Goal: Task Accomplishment & Management: Use online tool/utility

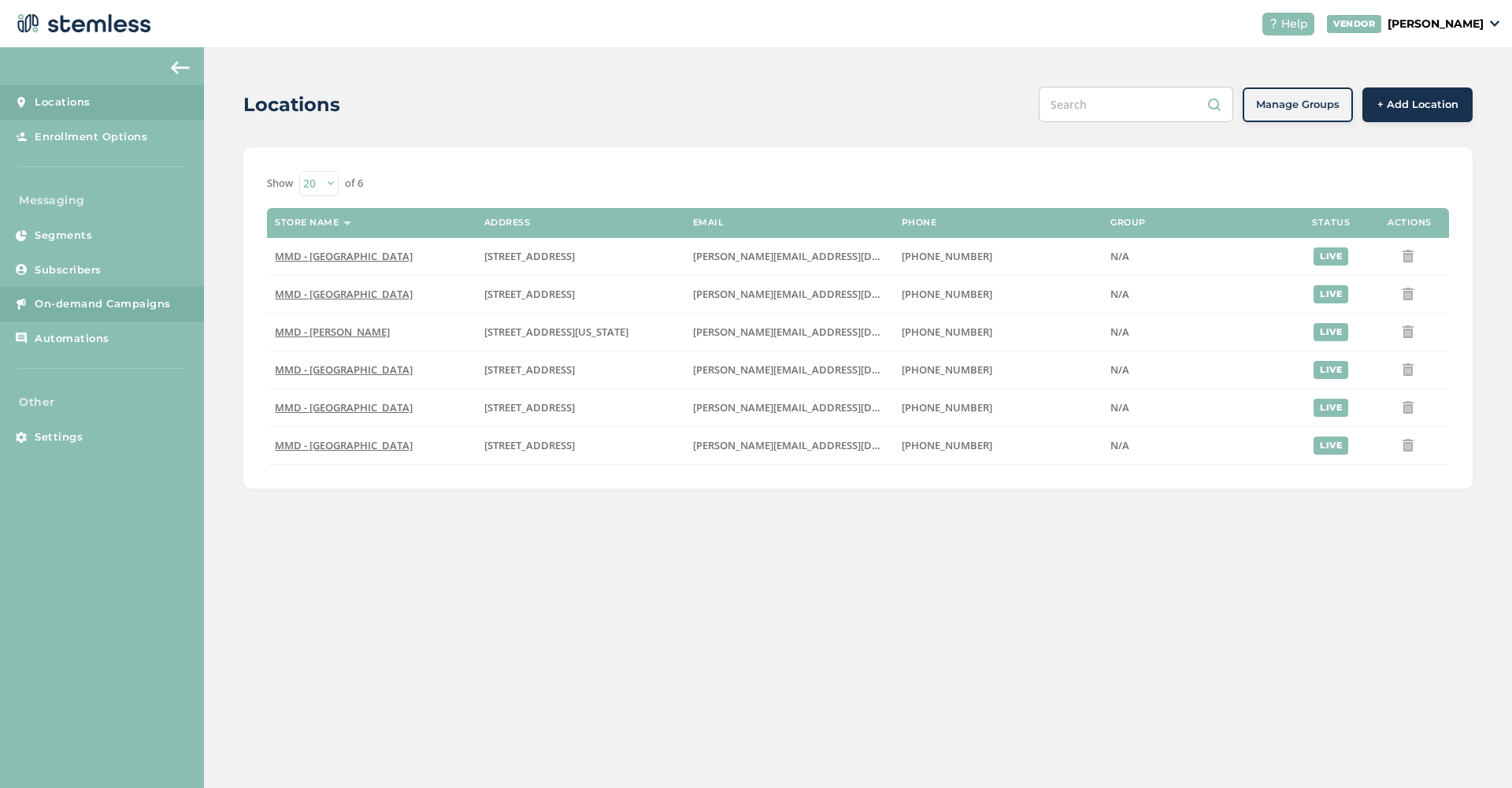
click at [93, 296] on span "On-demand Campaigns" at bounding box center [102, 304] width 136 height 16
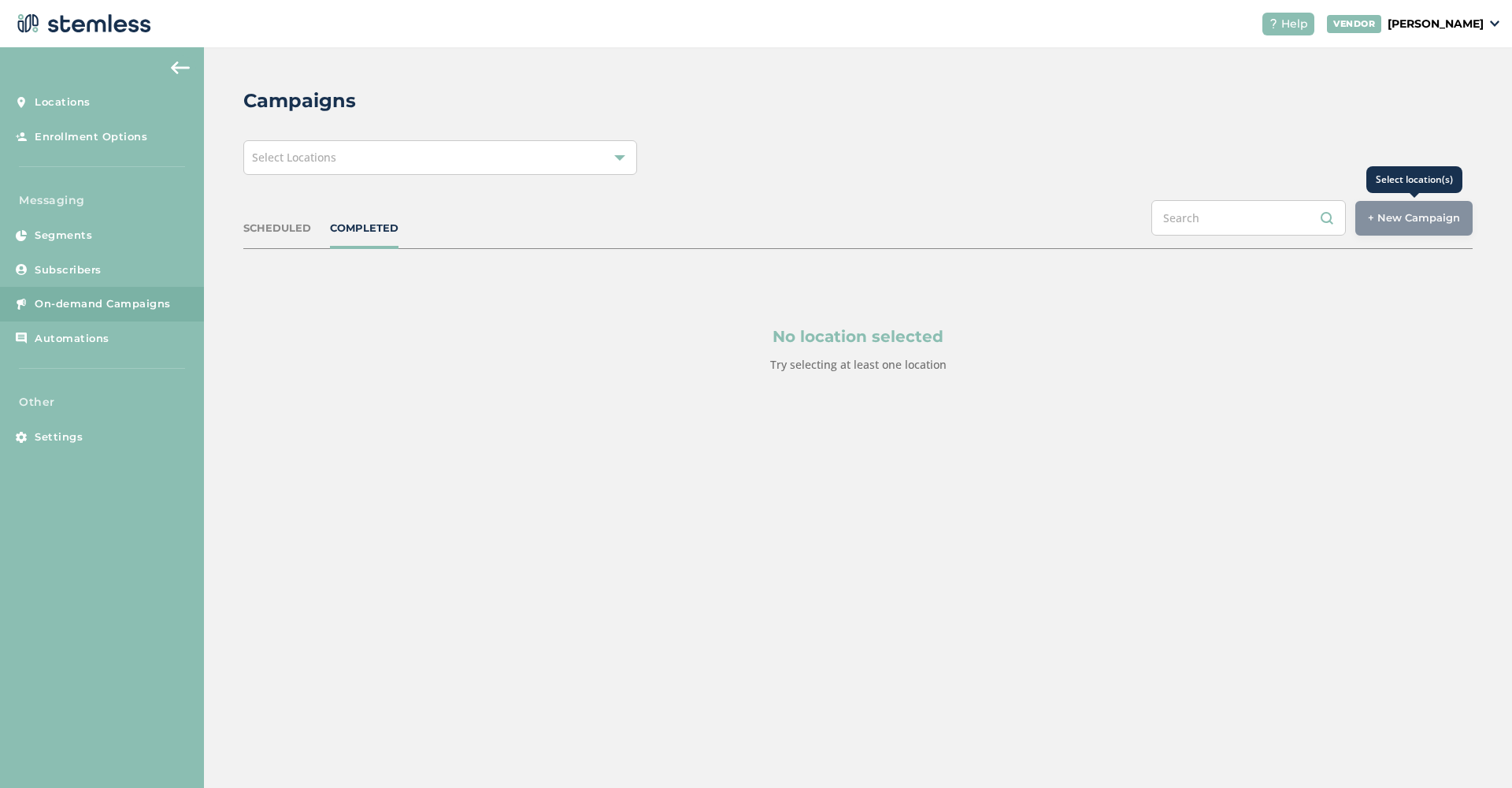
click at [1398, 217] on div "+ New Campaign" at bounding box center [1413, 217] width 117 height 34
click at [333, 161] on span "Select Locations" at bounding box center [294, 157] width 84 height 15
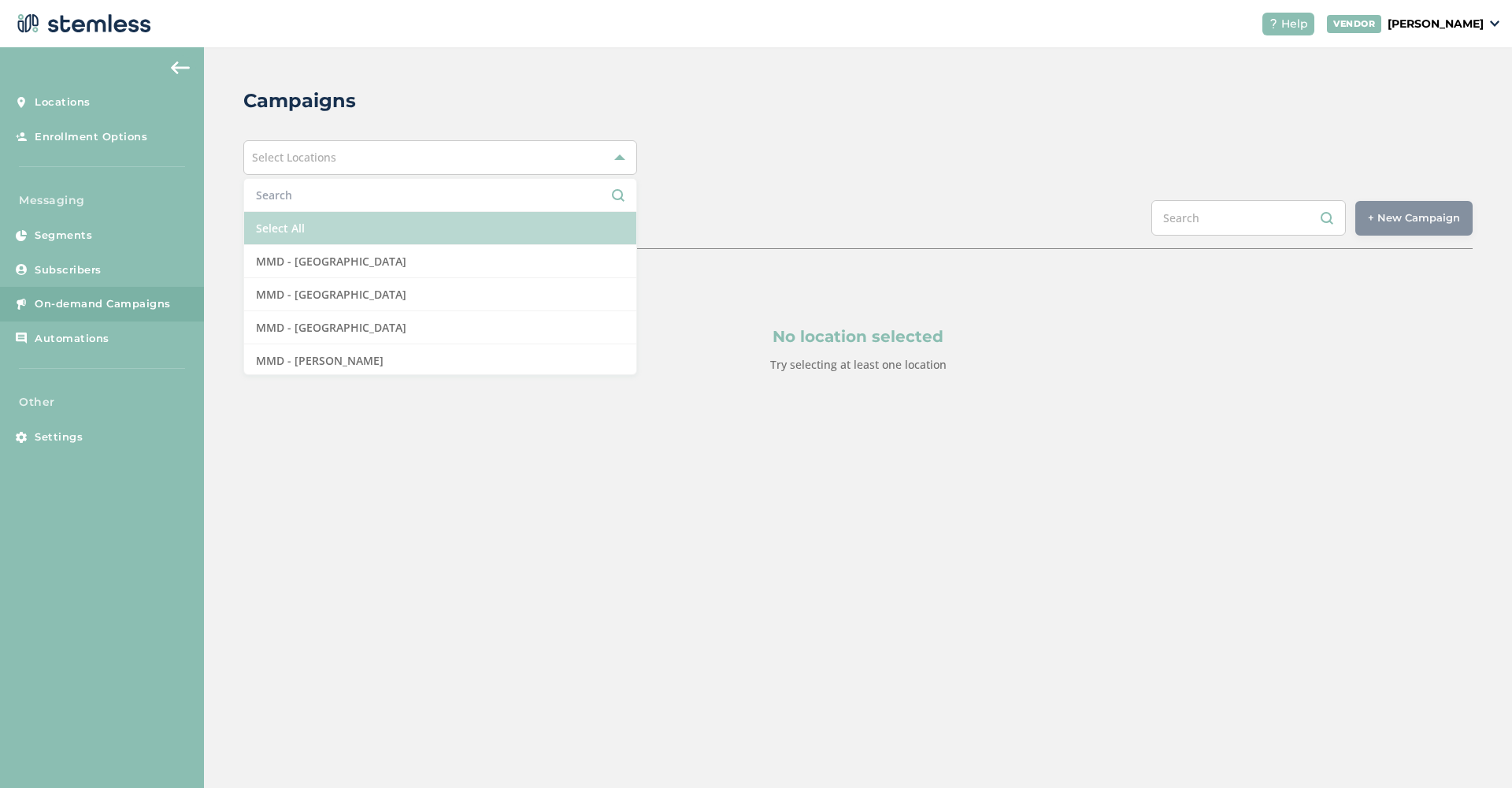
click at [390, 225] on li "Select All" at bounding box center [440, 229] width 393 height 33
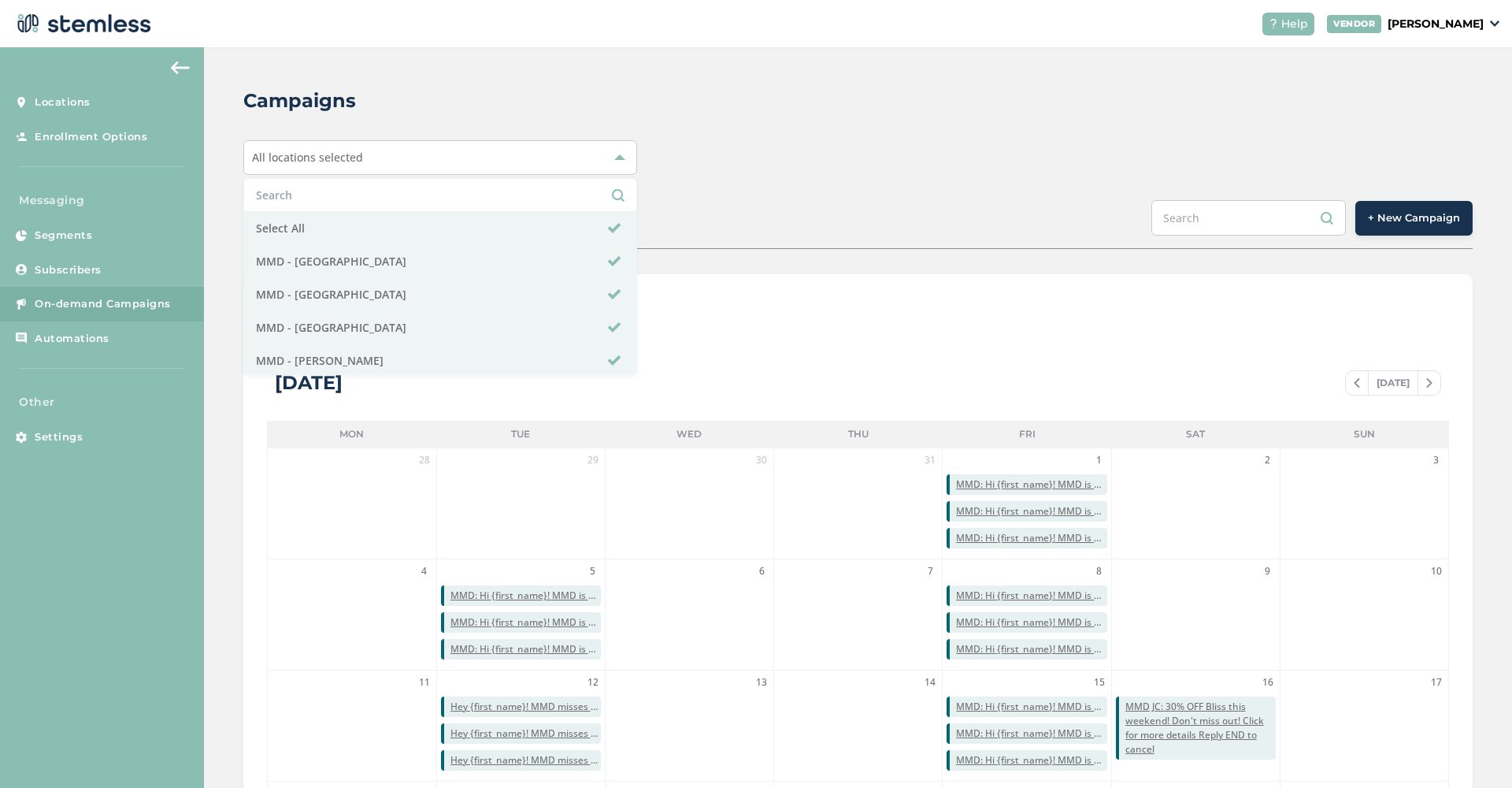
click at [1420, 214] on span "+ New Campaign" at bounding box center [1413, 218] width 92 height 16
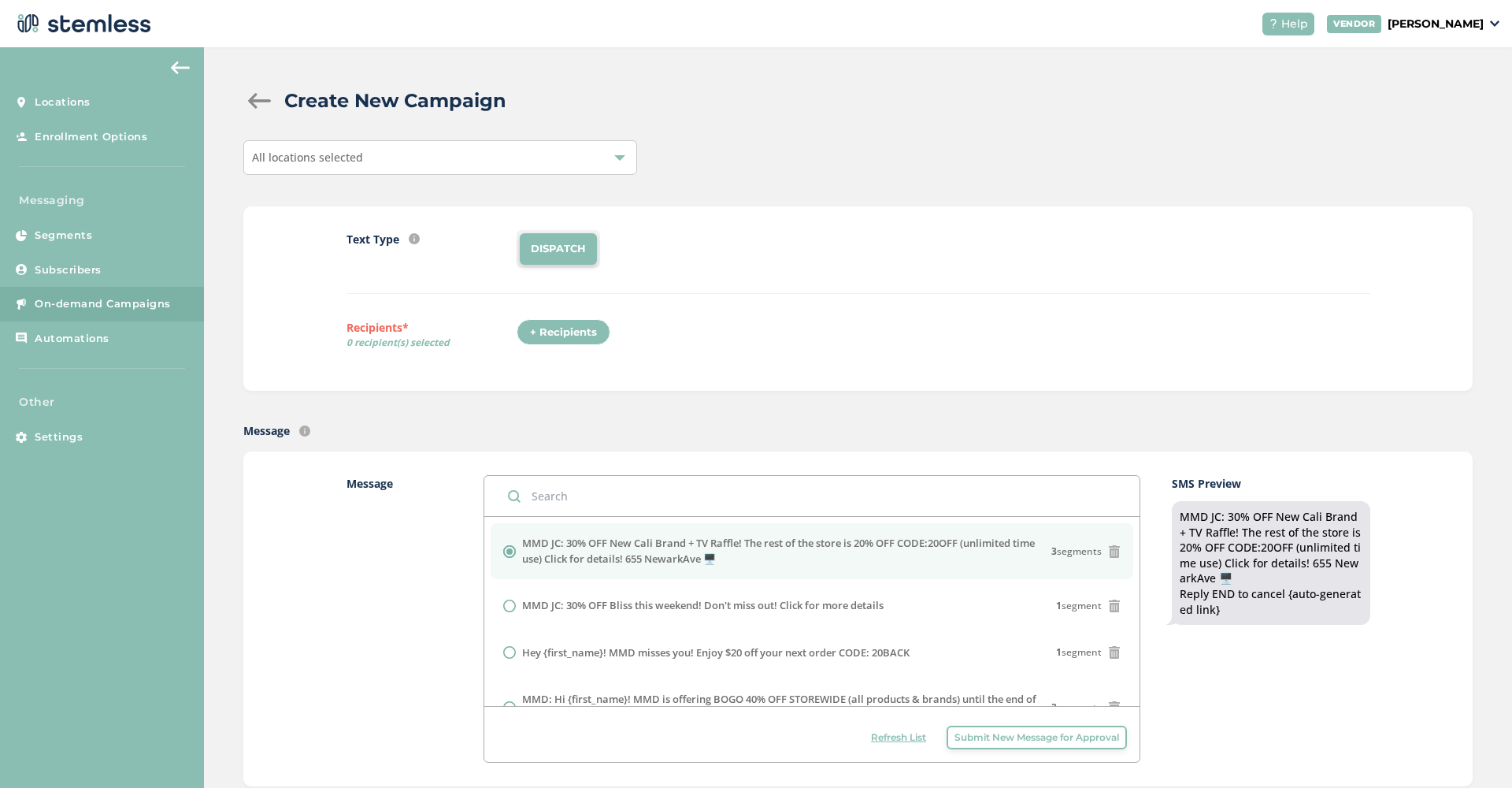
click at [1030, 741] on span "Submit New Message for Approval" at bounding box center [1037, 738] width 165 height 14
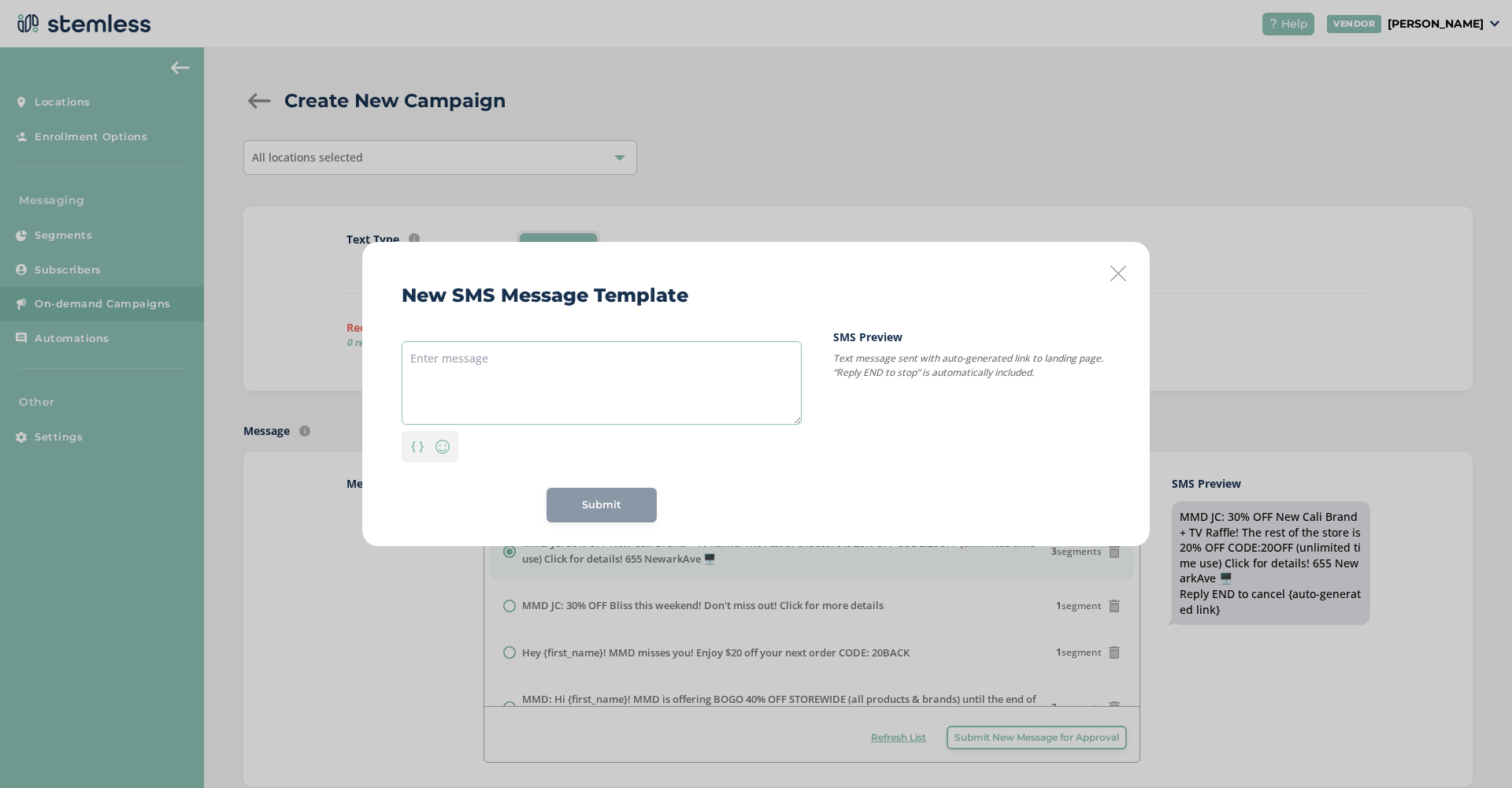
click at [525, 364] on textarea at bounding box center [601, 382] width 400 height 84
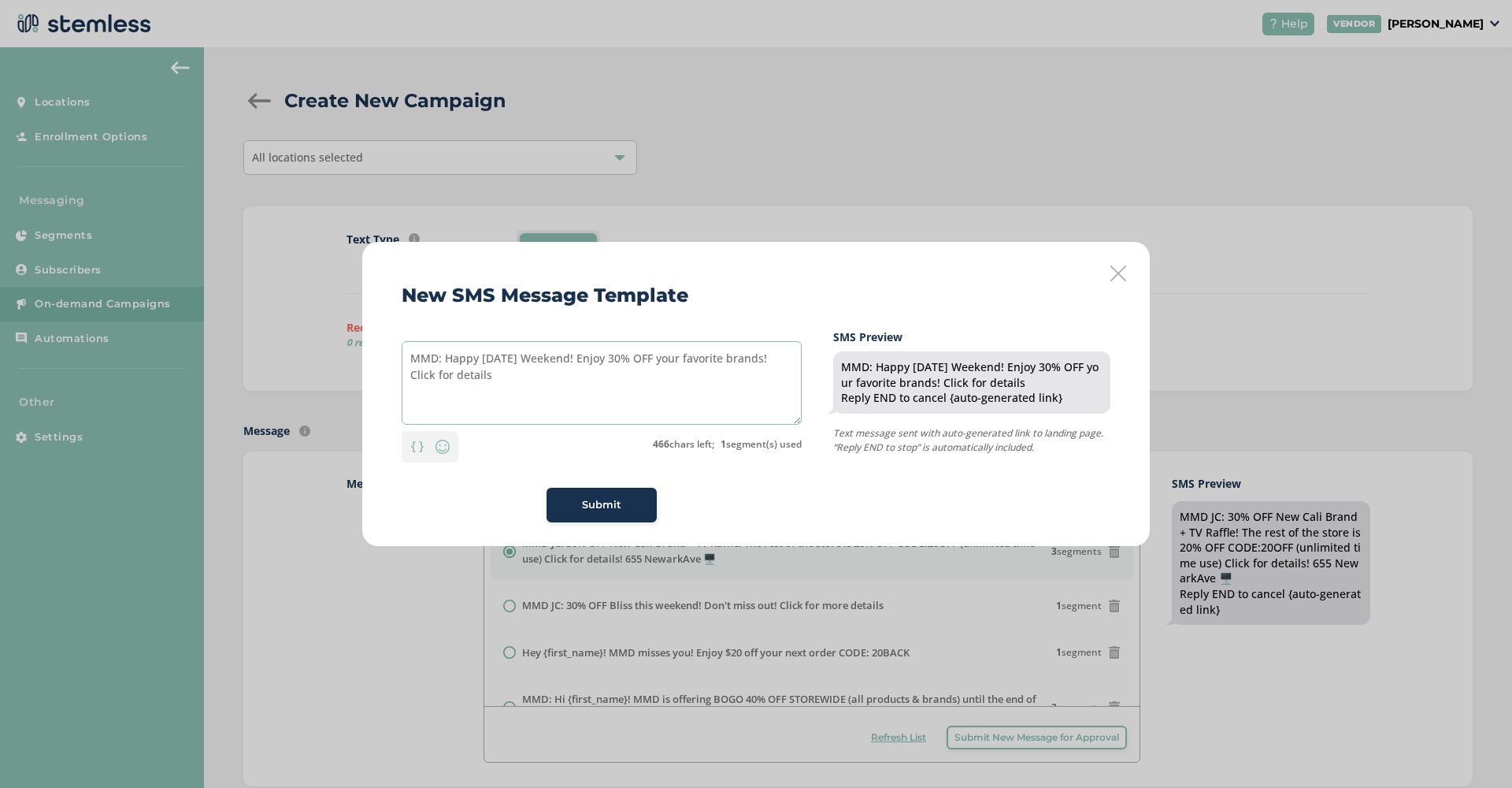
drag, startPoint x: 513, startPoint y: 372, endPoint x: 328, endPoint y: 322, distance: 191.6
click at [328, 322] on div "New SMS Message Template MMD: Happy Labor Day Weekend! Enjoy 30% OFF your favor…" at bounding box center [756, 394] width 1512 height 788
type textarea "MMD: Happy [DATE] Weekend! Enjoy 30% OFF your favorite brands! Click for details"
click at [580, 504] on div "Submit" at bounding box center [601, 505] width 85 height 16
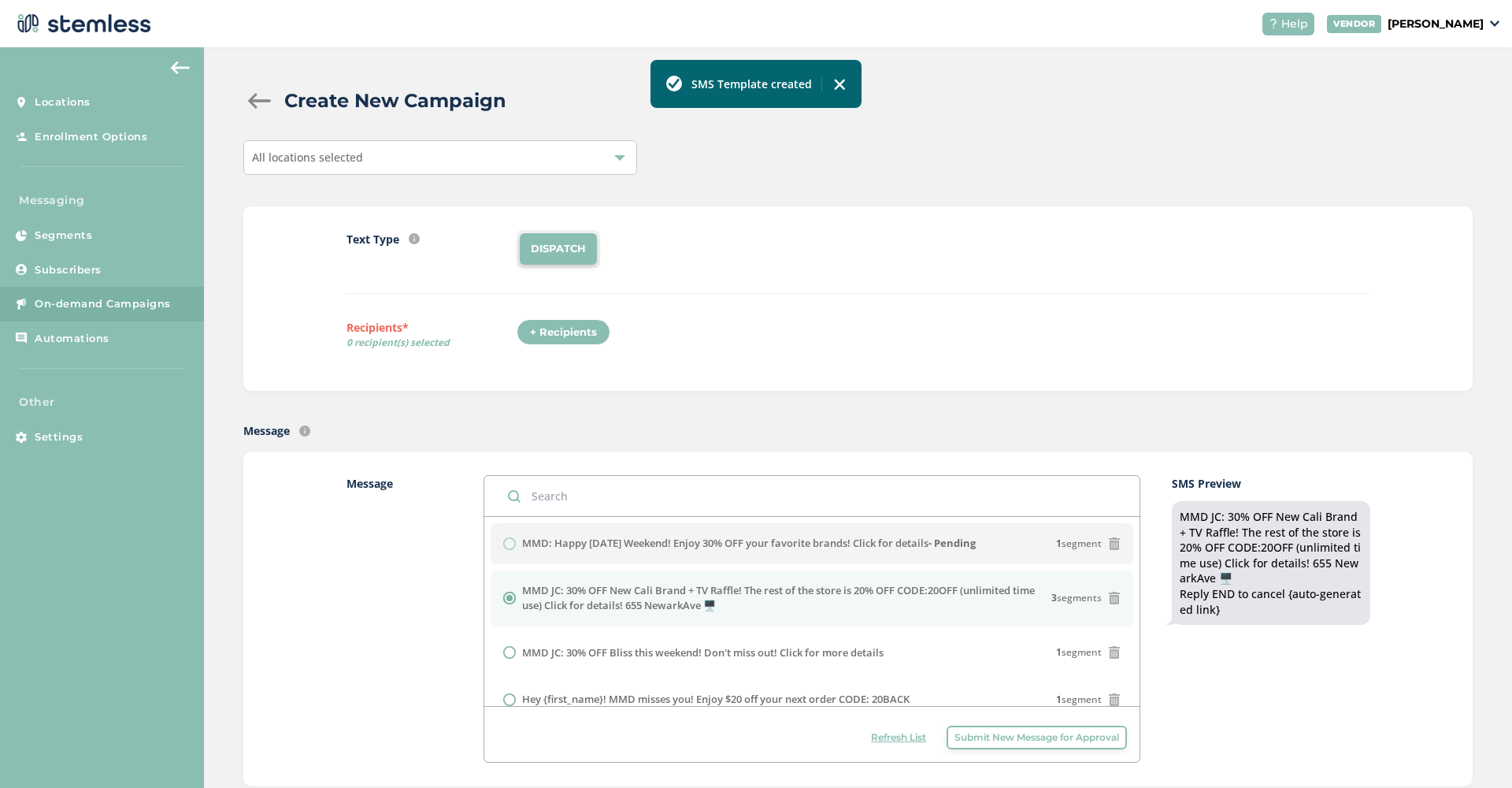
click at [992, 733] on span "Submit New Message for Approval" at bounding box center [1037, 738] width 165 height 14
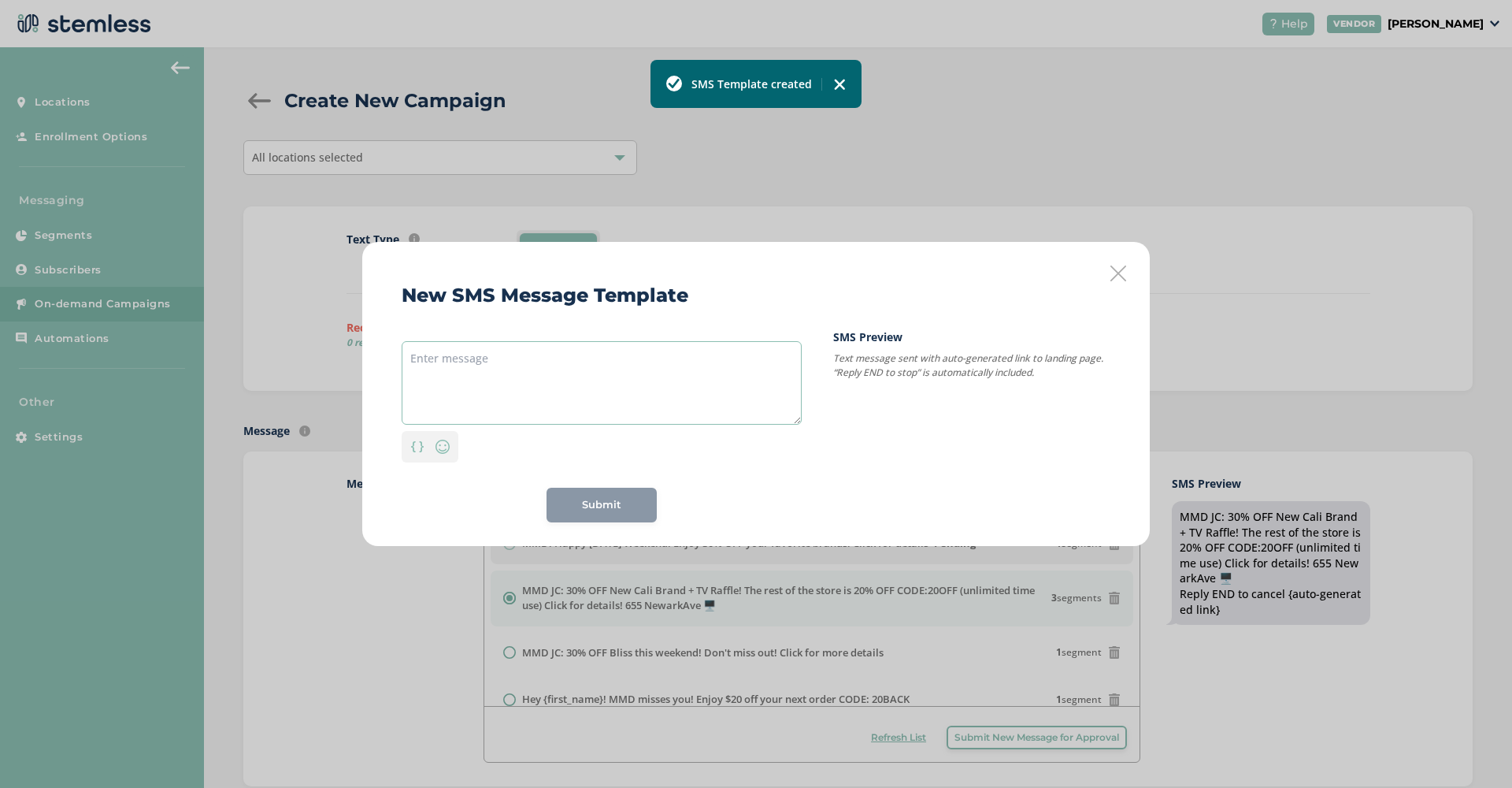
click at [721, 376] on textarea at bounding box center [601, 382] width 400 height 84
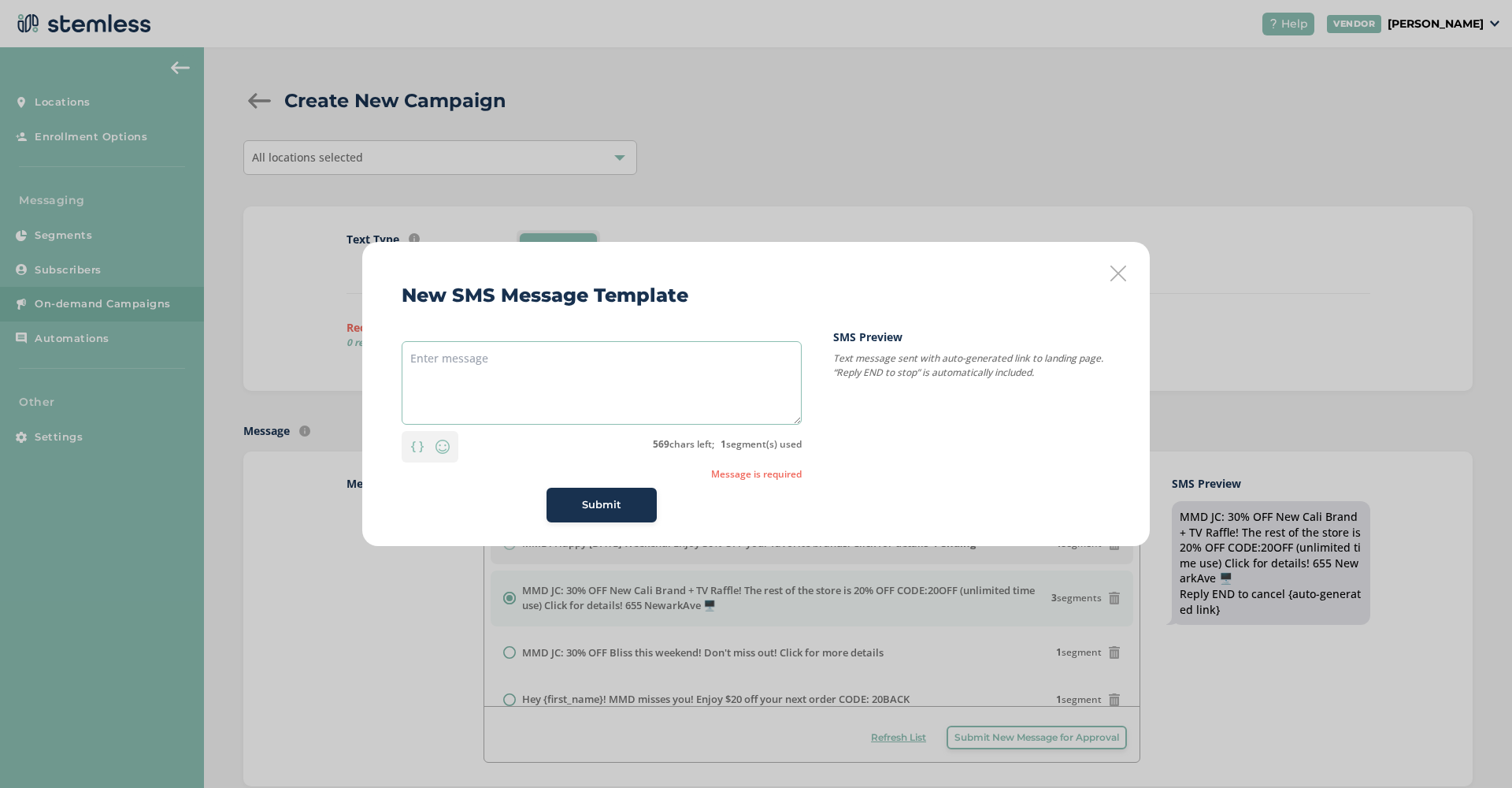
paste textarea "MMD: Happy [DATE] Weekend! Enjoy 30% OFF your favorite brands! Click for details"
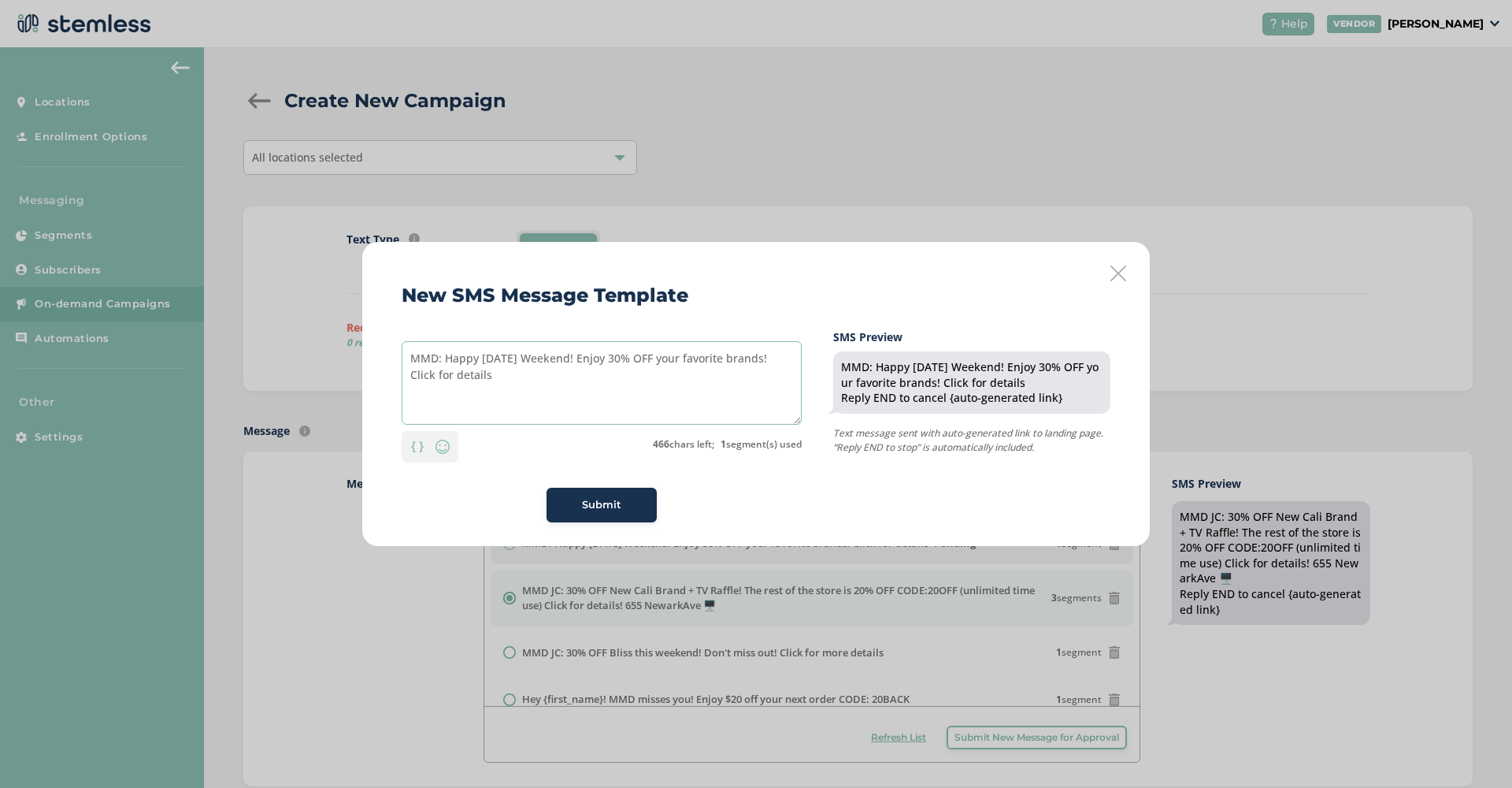
click at [438, 356] on textarea "MMD: Happy [DATE] Weekend! Enjoy 30% OFF your favorite brands! Click for details" at bounding box center [601, 382] width 400 height 84
click at [634, 361] on textarea "MMD JC: Happy Labor Day Weekend! Enjoy 30% OFF your favorite brands! Click for …" at bounding box center [601, 382] width 400 height 84
click at [561, 386] on textarea "MMD JC: Happy [DATE] Weekend! Enjoy up to 40% OFF your favorite brands! Click f…" at bounding box center [601, 382] width 400 height 84
type textarea "MMD JC: Happy [DATE] Weekend! Enjoy up to 40% OFF your favorite brands! Click f…"
click at [588, 501] on span "Submit" at bounding box center [601, 505] width 40 height 16
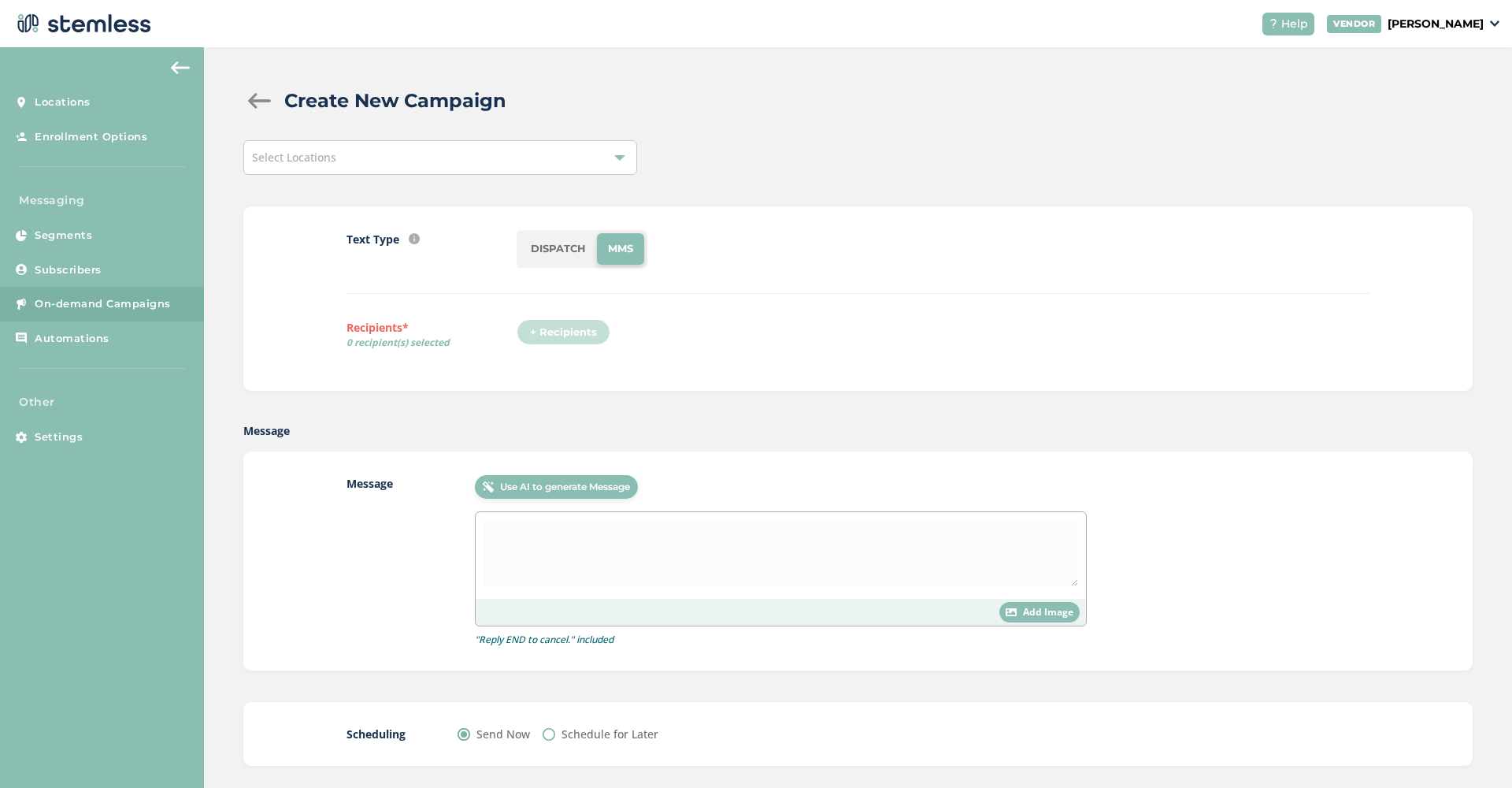
click at [624, 151] on div "Select Locations" at bounding box center [440, 157] width 393 height 34
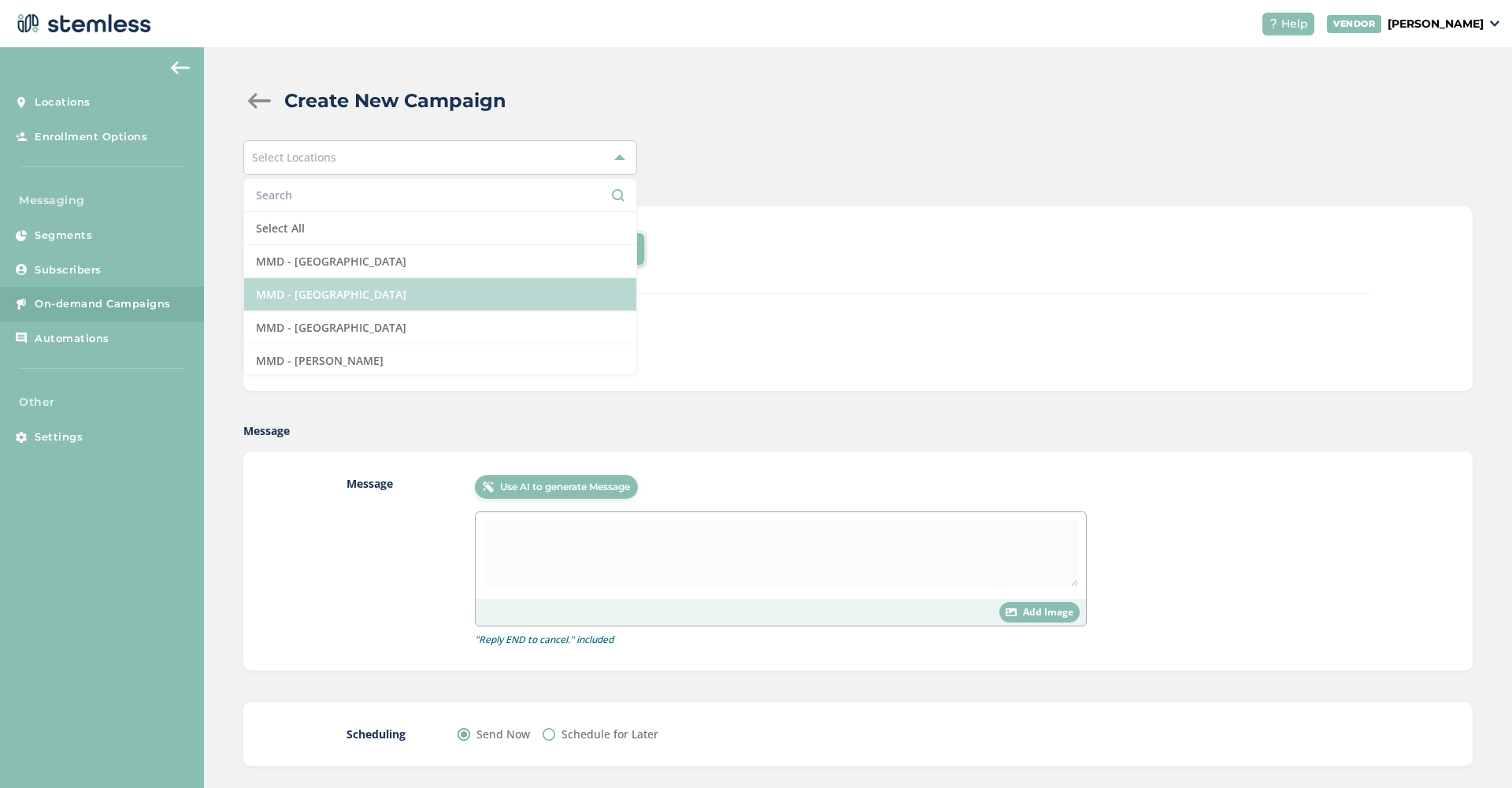
click at [391, 289] on li "MMD - [GEOGRAPHIC_DATA]" at bounding box center [440, 295] width 393 height 33
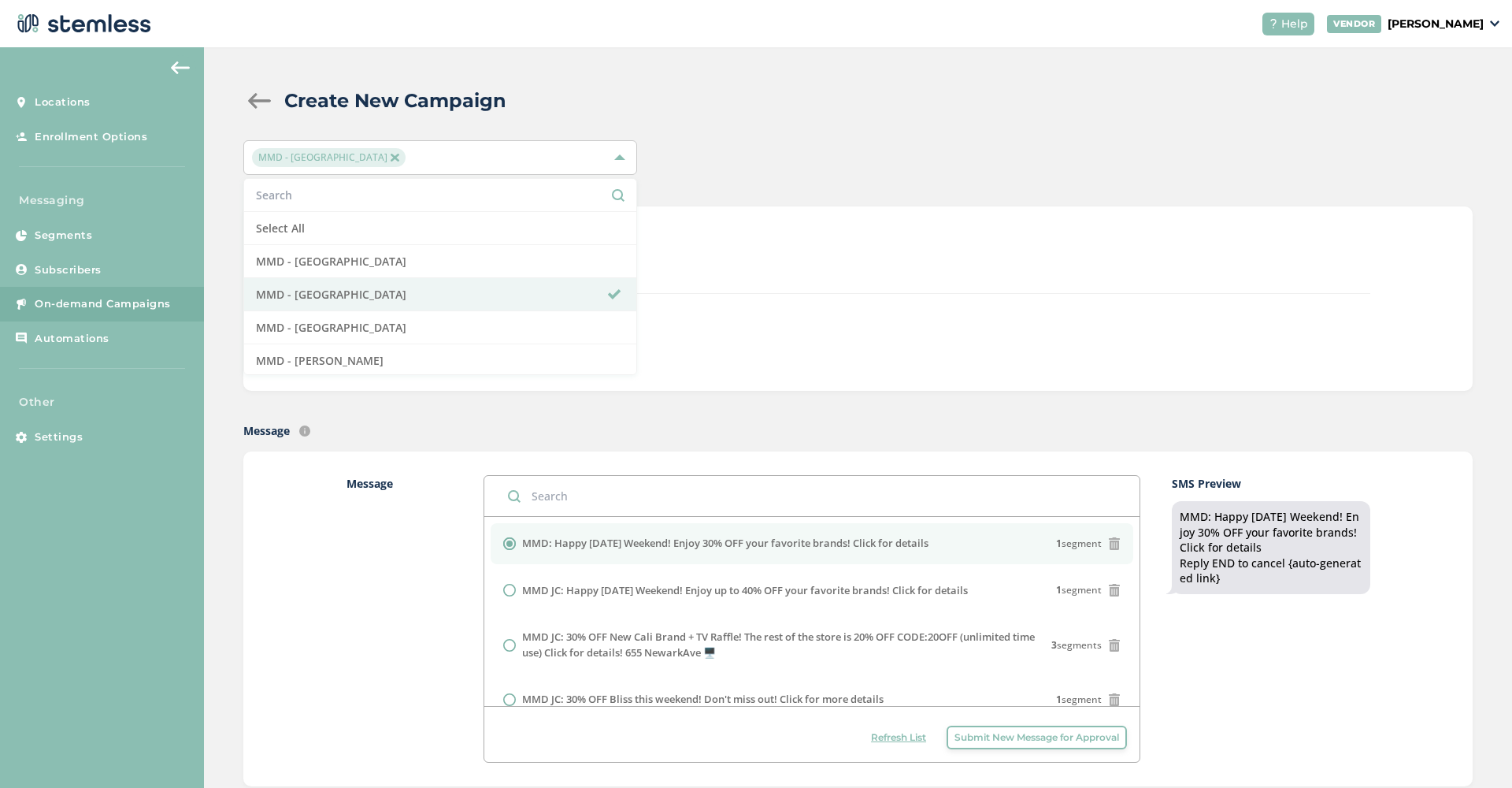
click at [882, 262] on div "DISPATCH" at bounding box center [943, 248] width 853 height 38
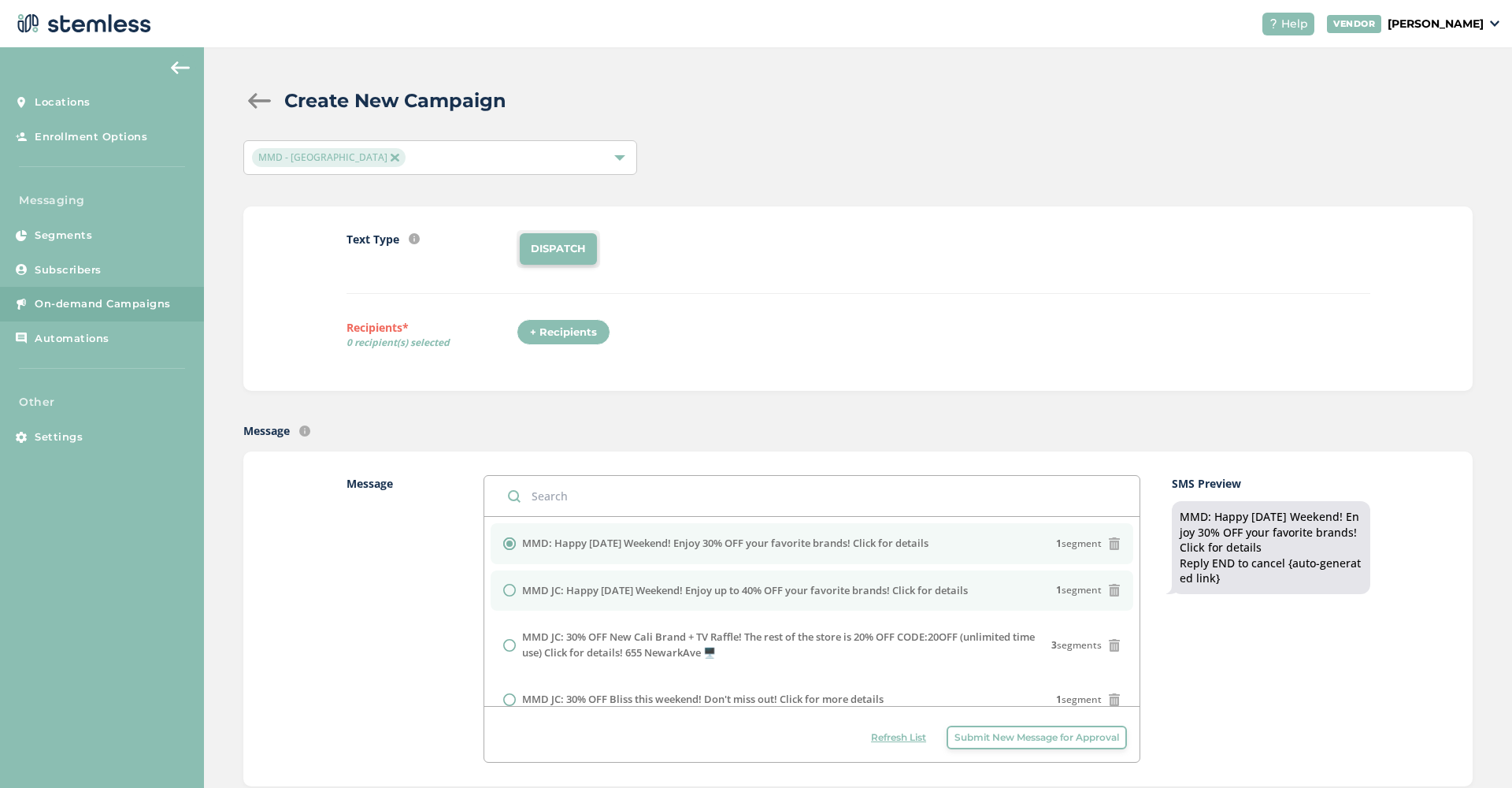
click at [536, 594] on label "MMD JC: Happy [DATE] Weekend! Enjoy up to 40% OFF your favorite brands! Click f…" at bounding box center [745, 591] width 445 height 16
radio input "false"
radio input "true"
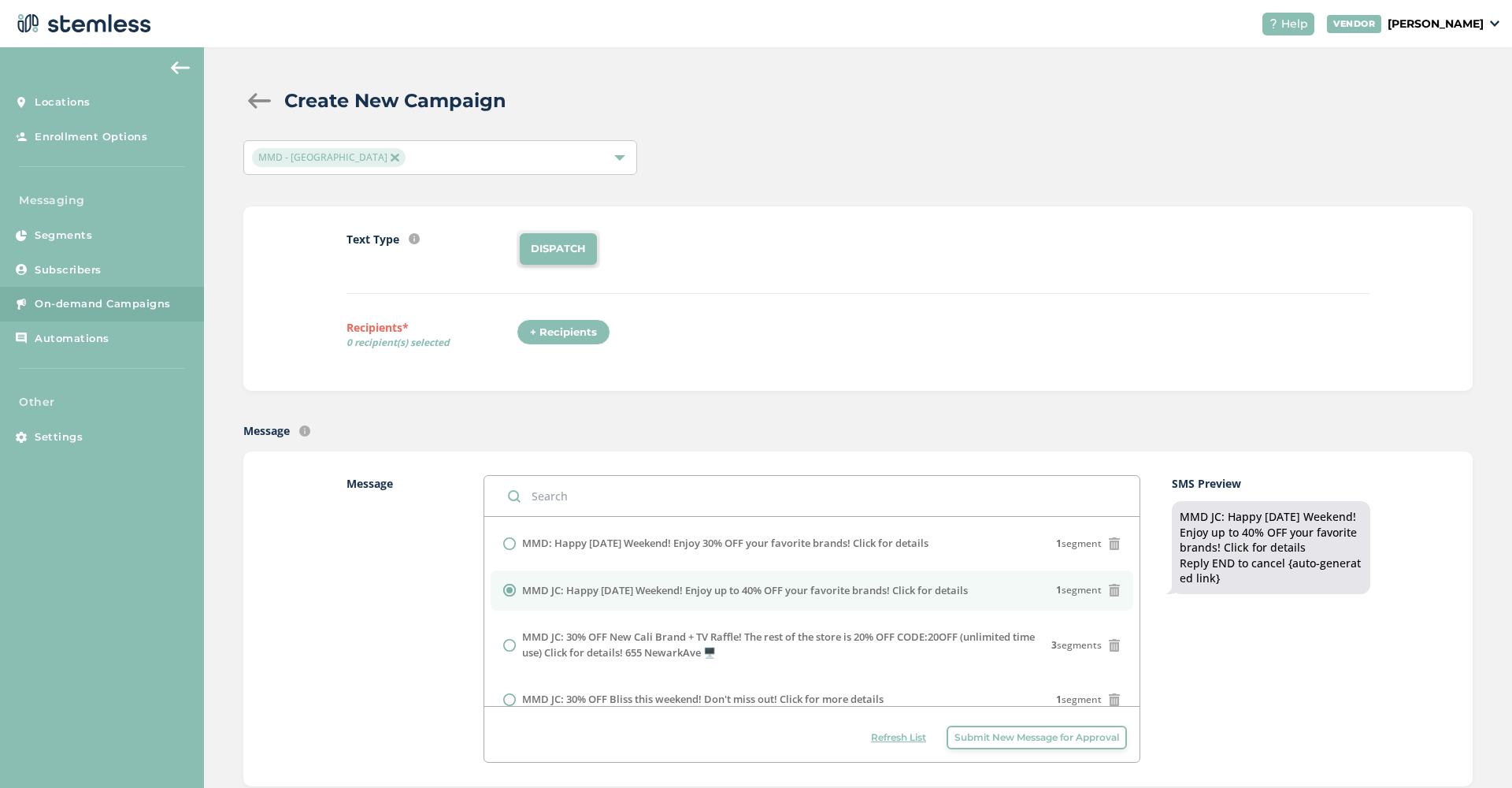
click at [591, 334] on div "+ Recipients" at bounding box center [563, 332] width 93 height 26
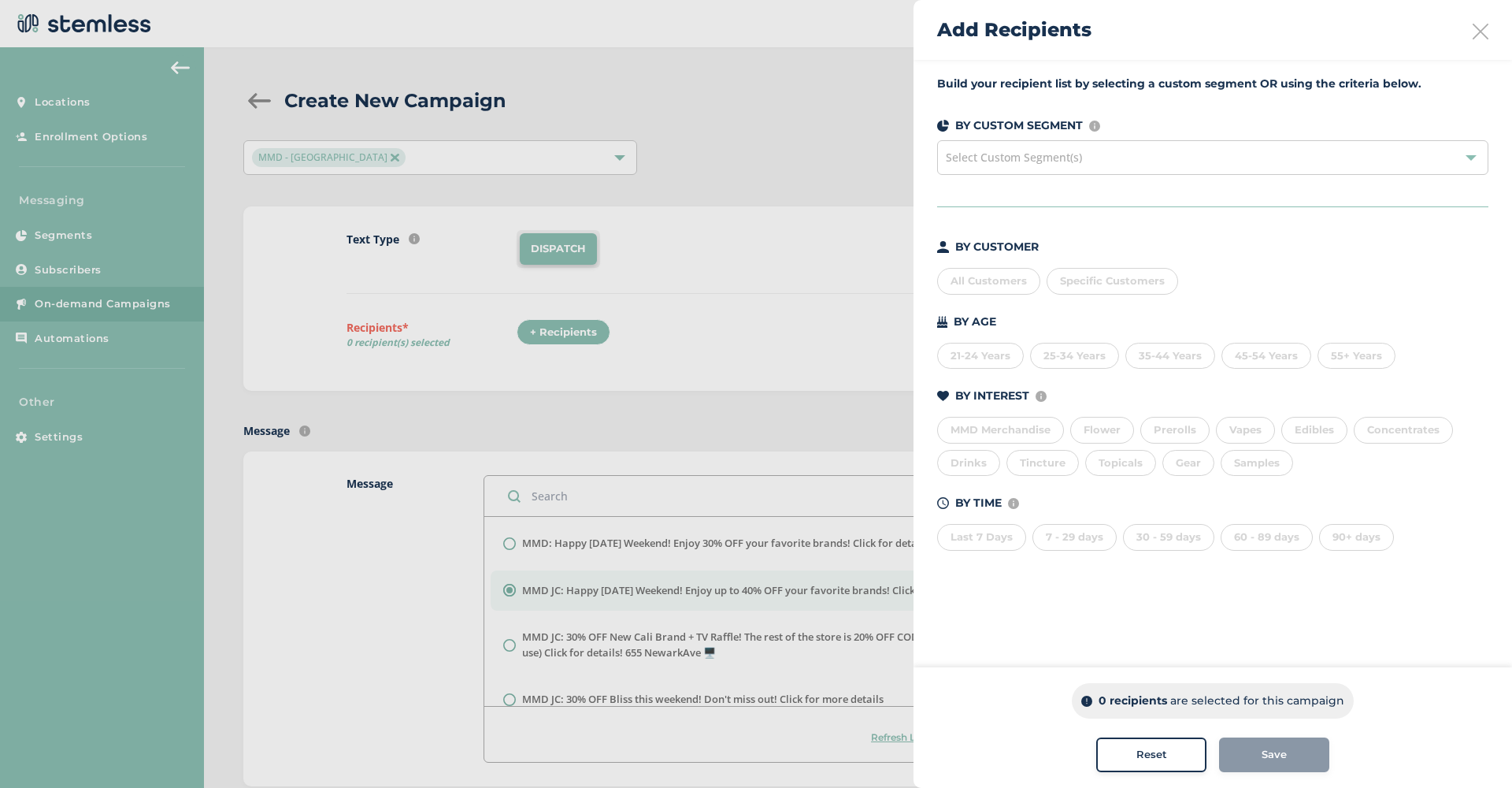
click at [1002, 281] on div "All Customers" at bounding box center [988, 281] width 103 height 26
click at [1269, 768] on button "Save" at bounding box center [1273, 755] width 110 height 34
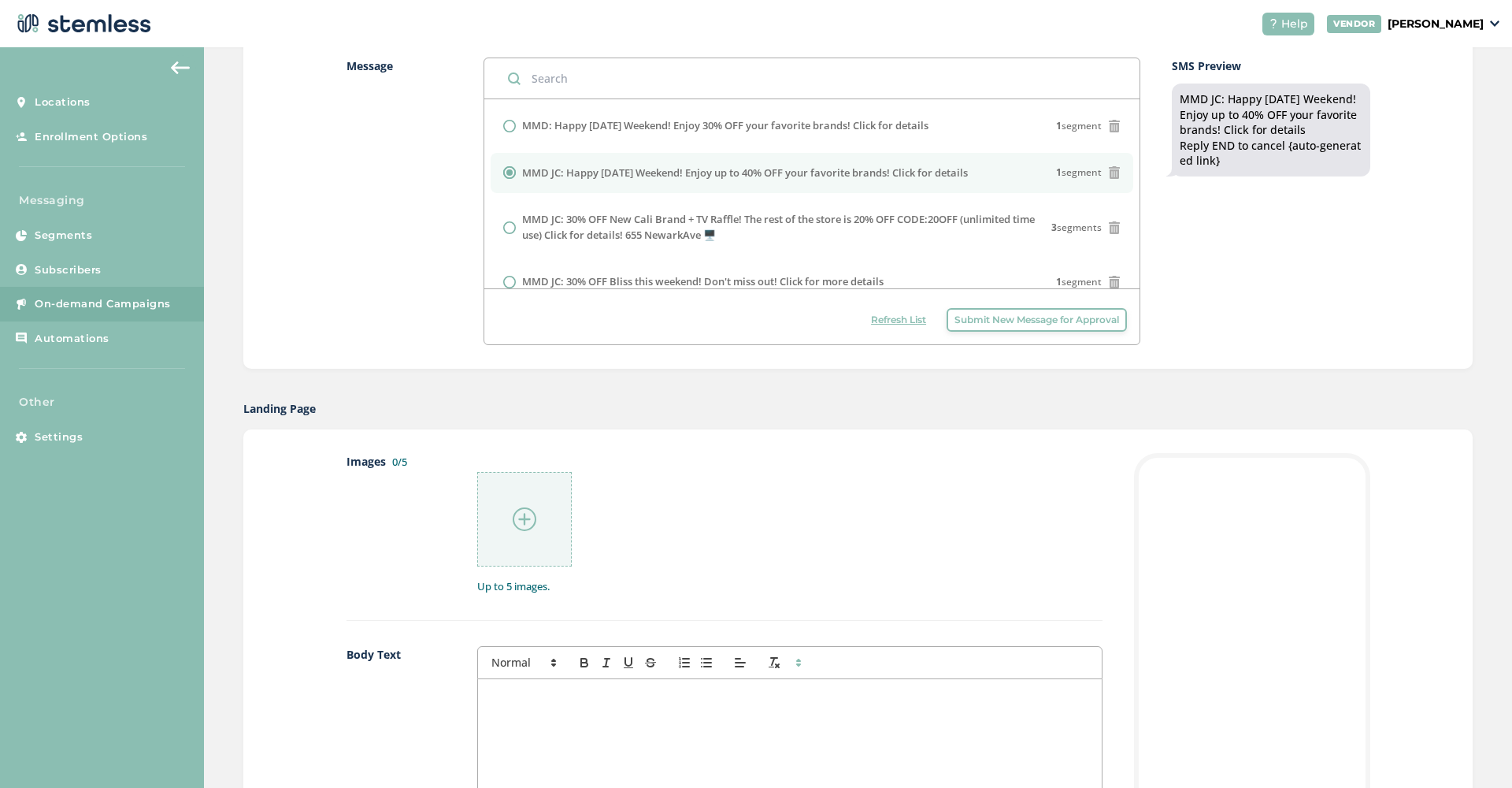
scroll to position [584, 0]
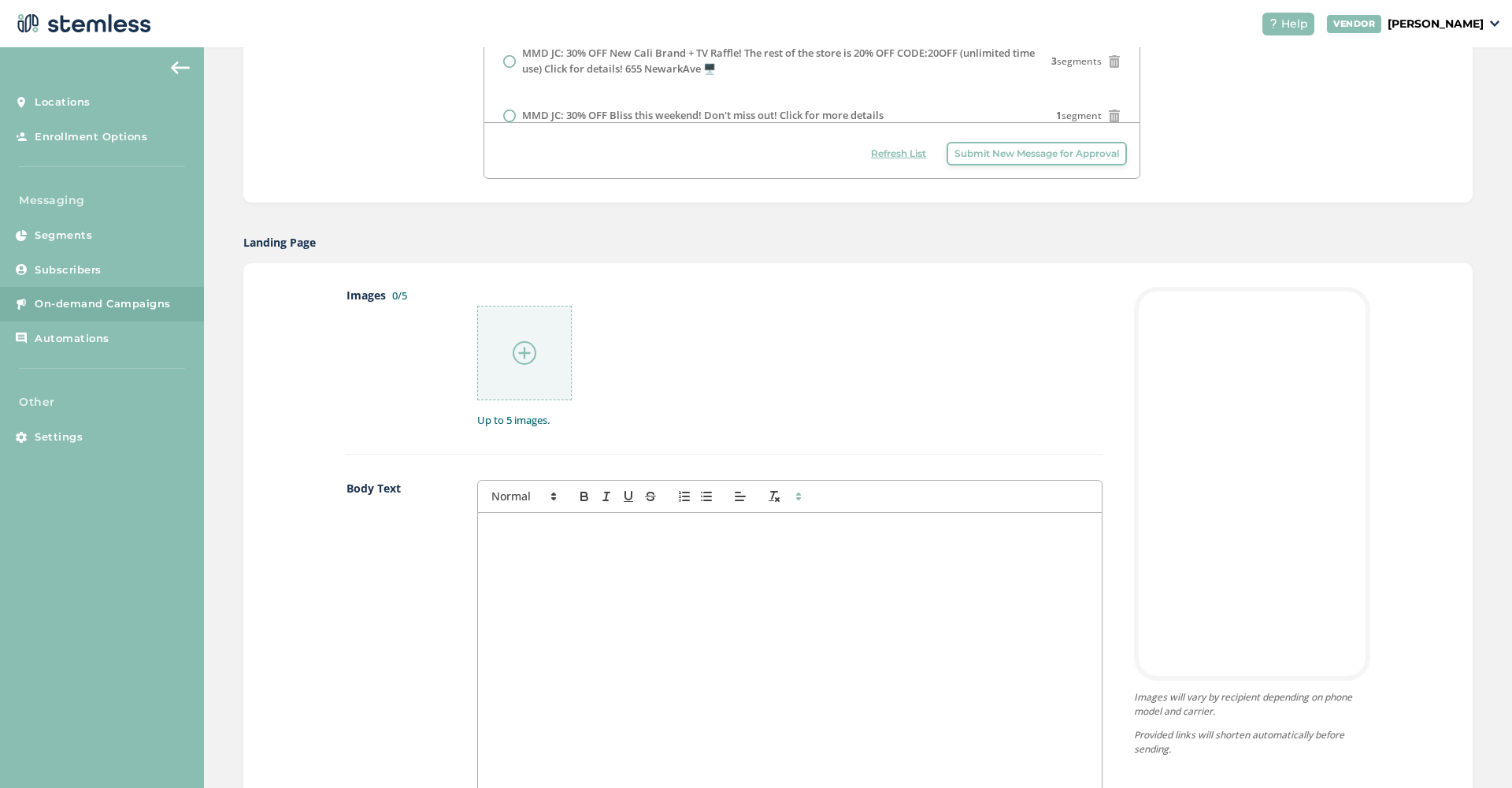
click at [525, 348] on img at bounding box center [525, 352] width 24 height 24
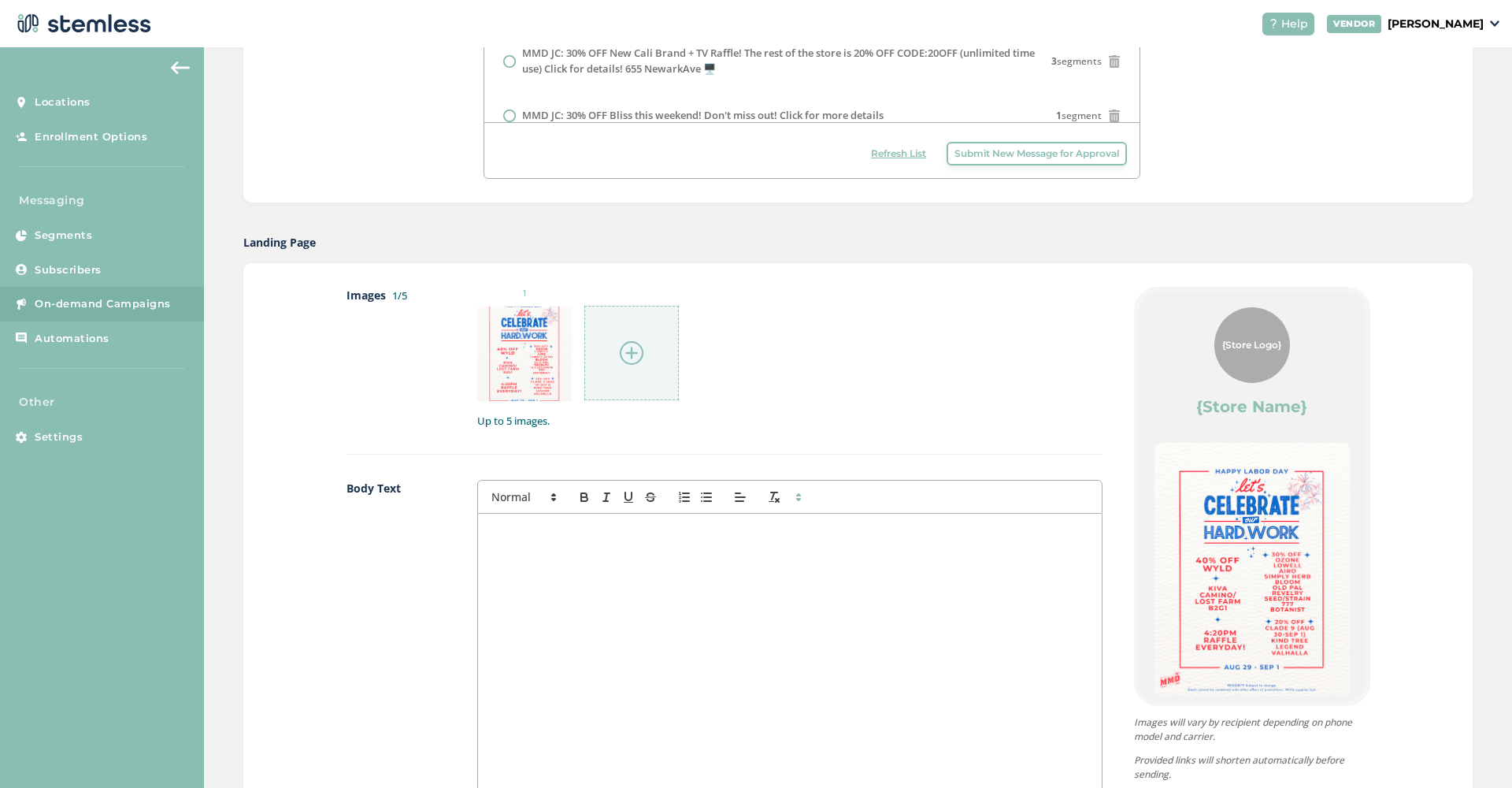
click at [629, 350] on img at bounding box center [631, 352] width 24 height 24
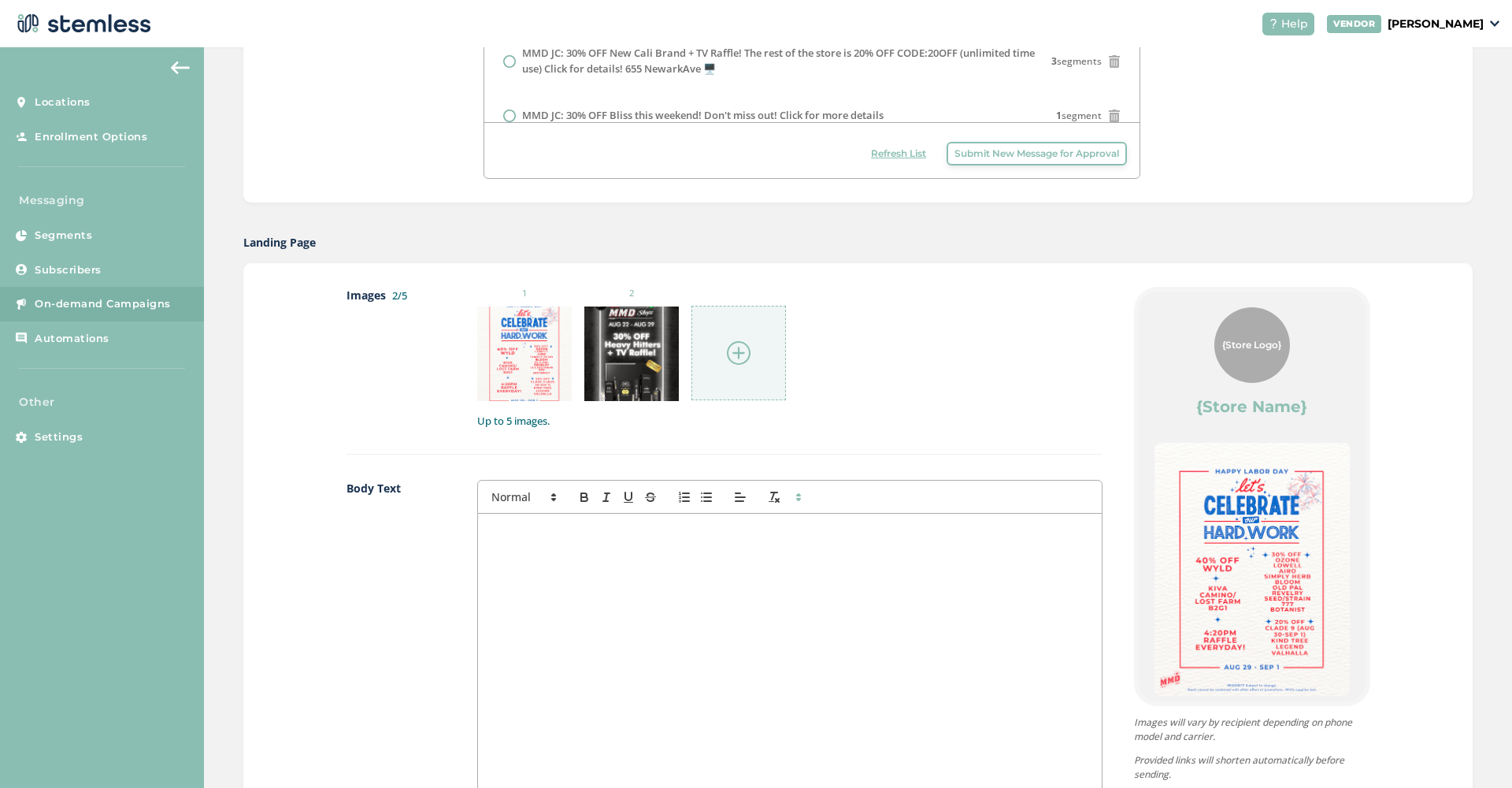
click at [738, 353] on img at bounding box center [738, 352] width 24 height 24
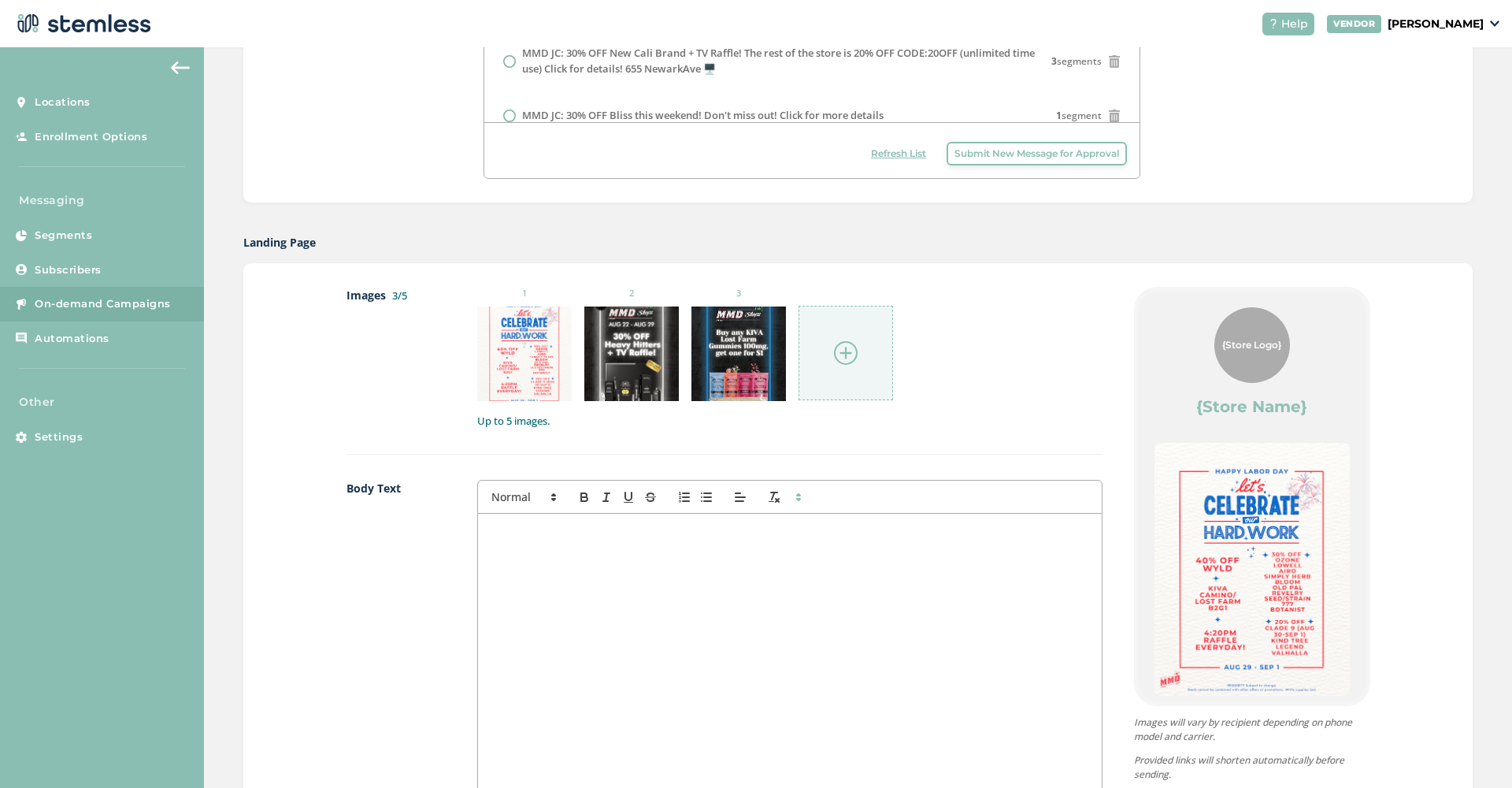
click at [842, 349] on img at bounding box center [846, 352] width 24 height 24
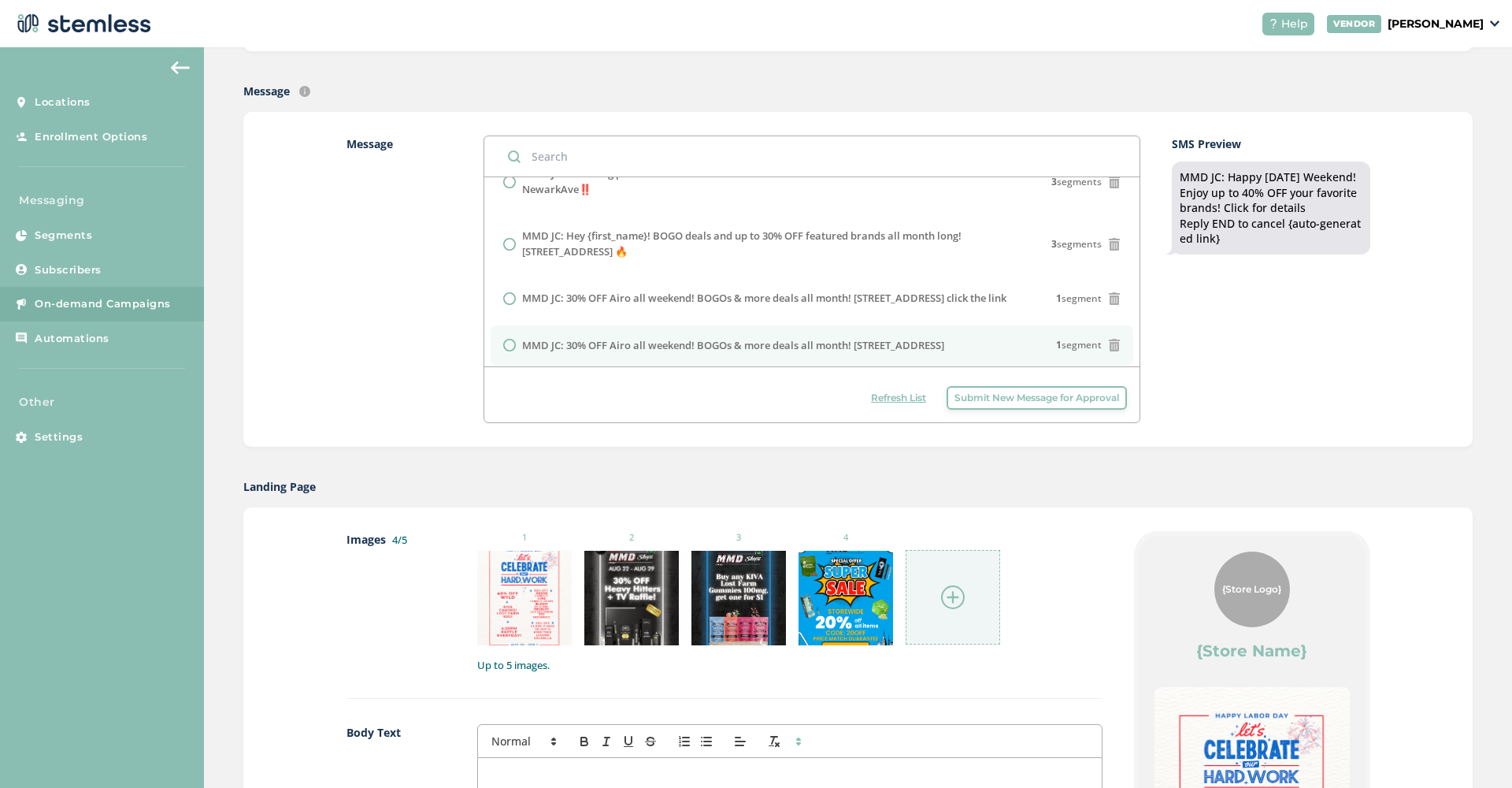
scroll to position [562, 0]
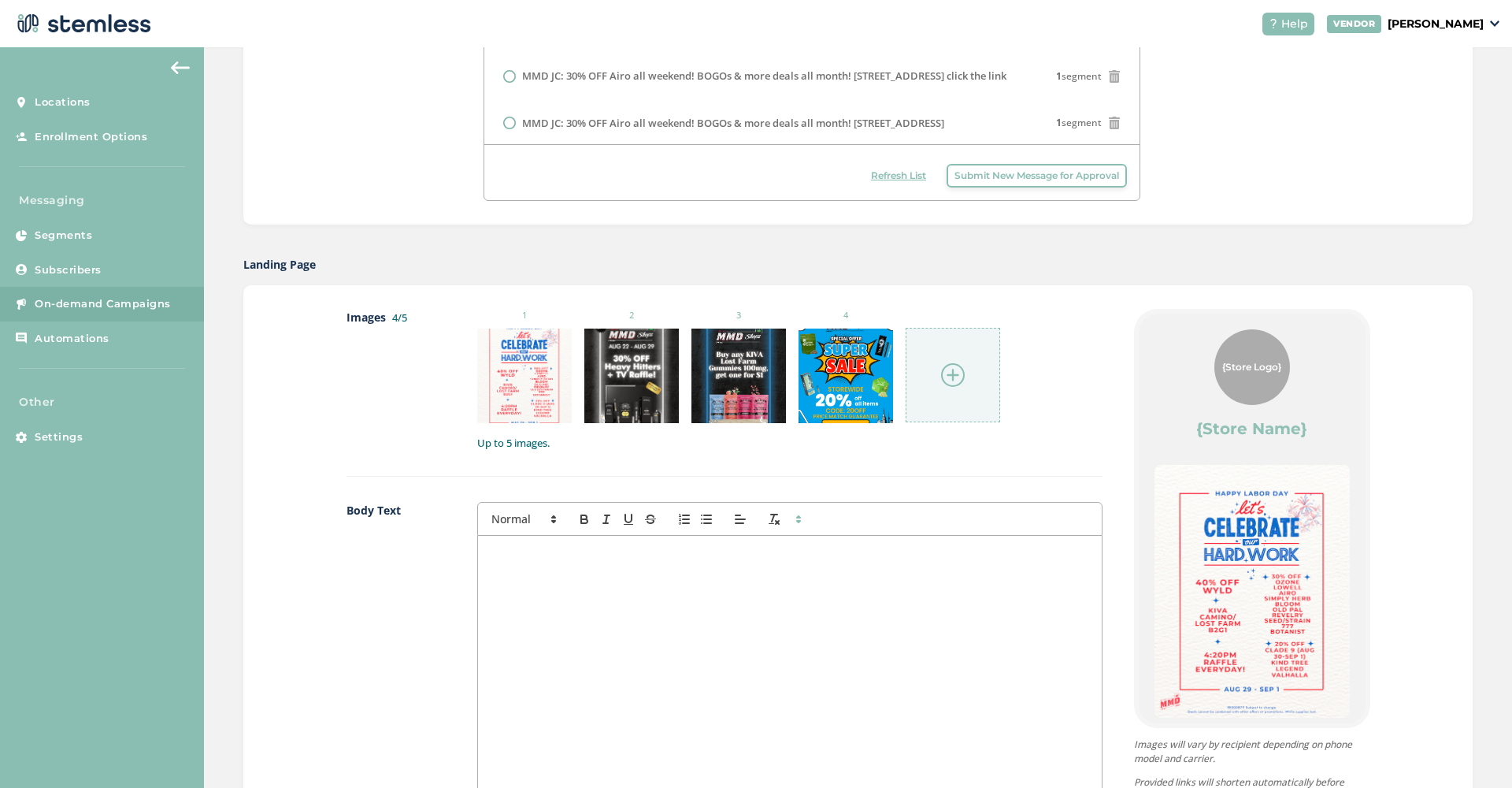
click at [624, 611] on div at bounding box center [789, 692] width 623 height 314
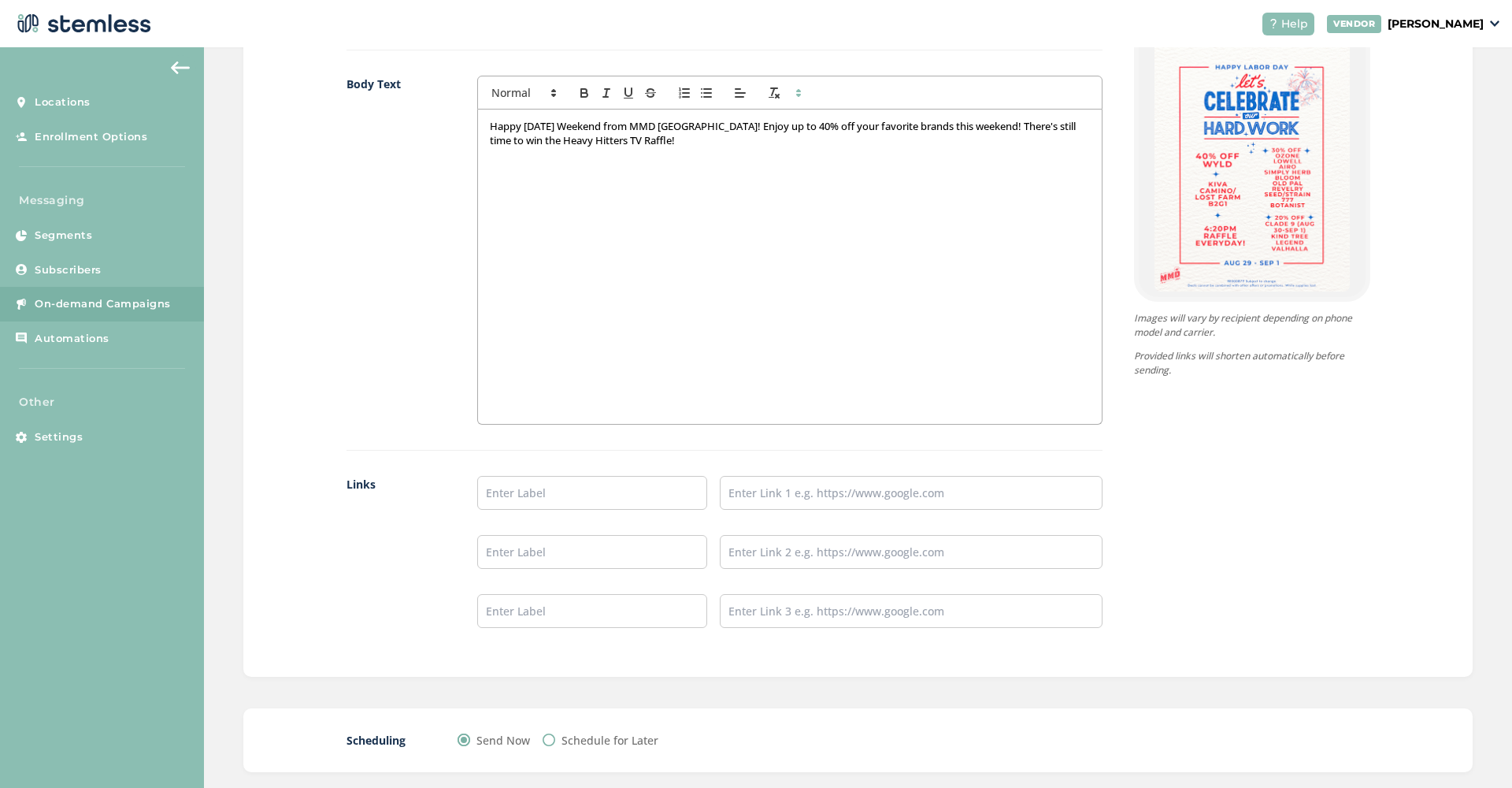
scroll to position [1035, 0]
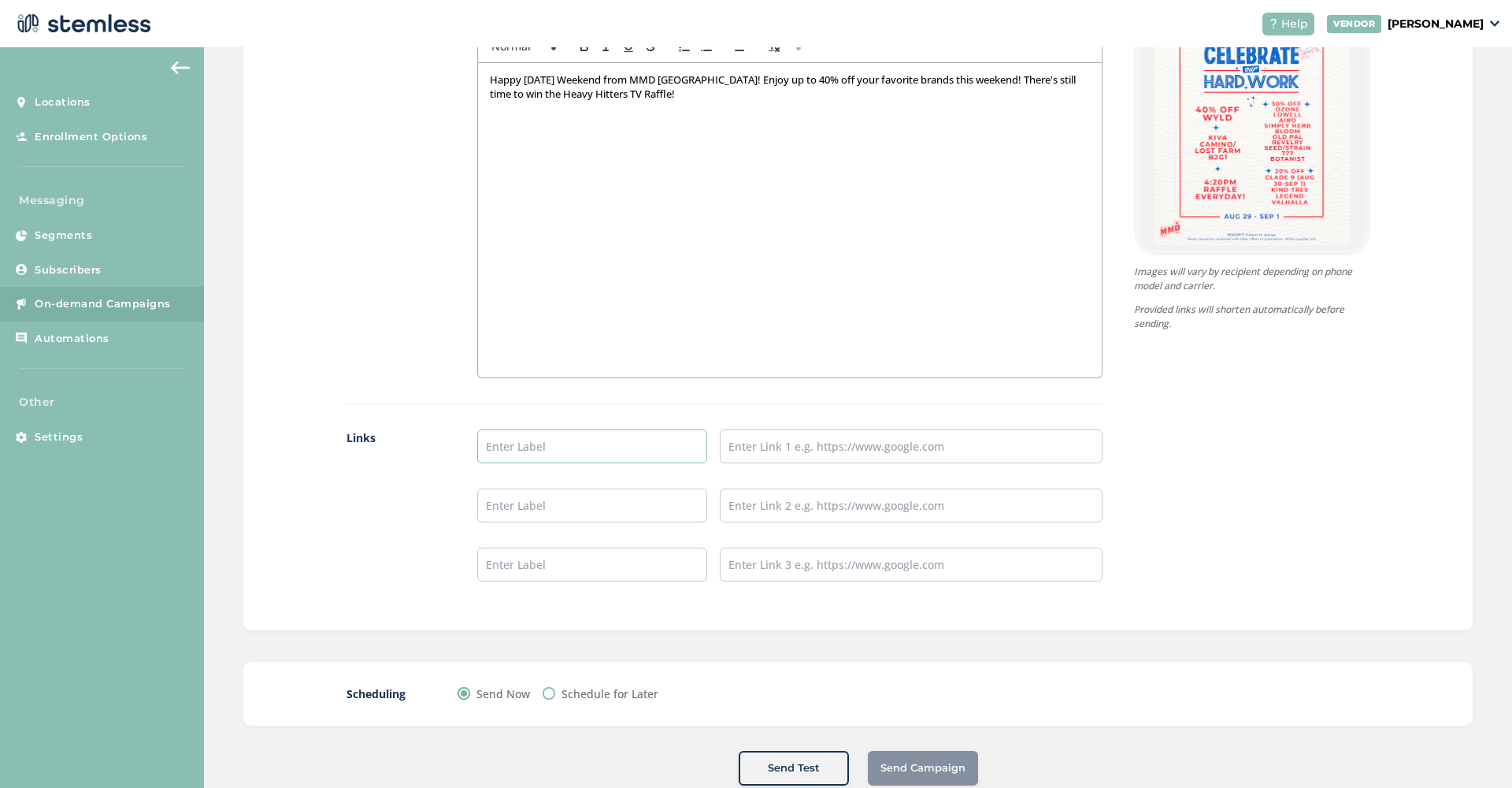
click at [645, 453] on input "text" at bounding box center [591, 446] width 230 height 33
type input "SHOP NOW"
click at [777, 439] on input "text" at bounding box center [911, 446] width 383 height 33
paste input "[URL][DOMAIN_NAME]"
type input "[URL][DOMAIN_NAME]"
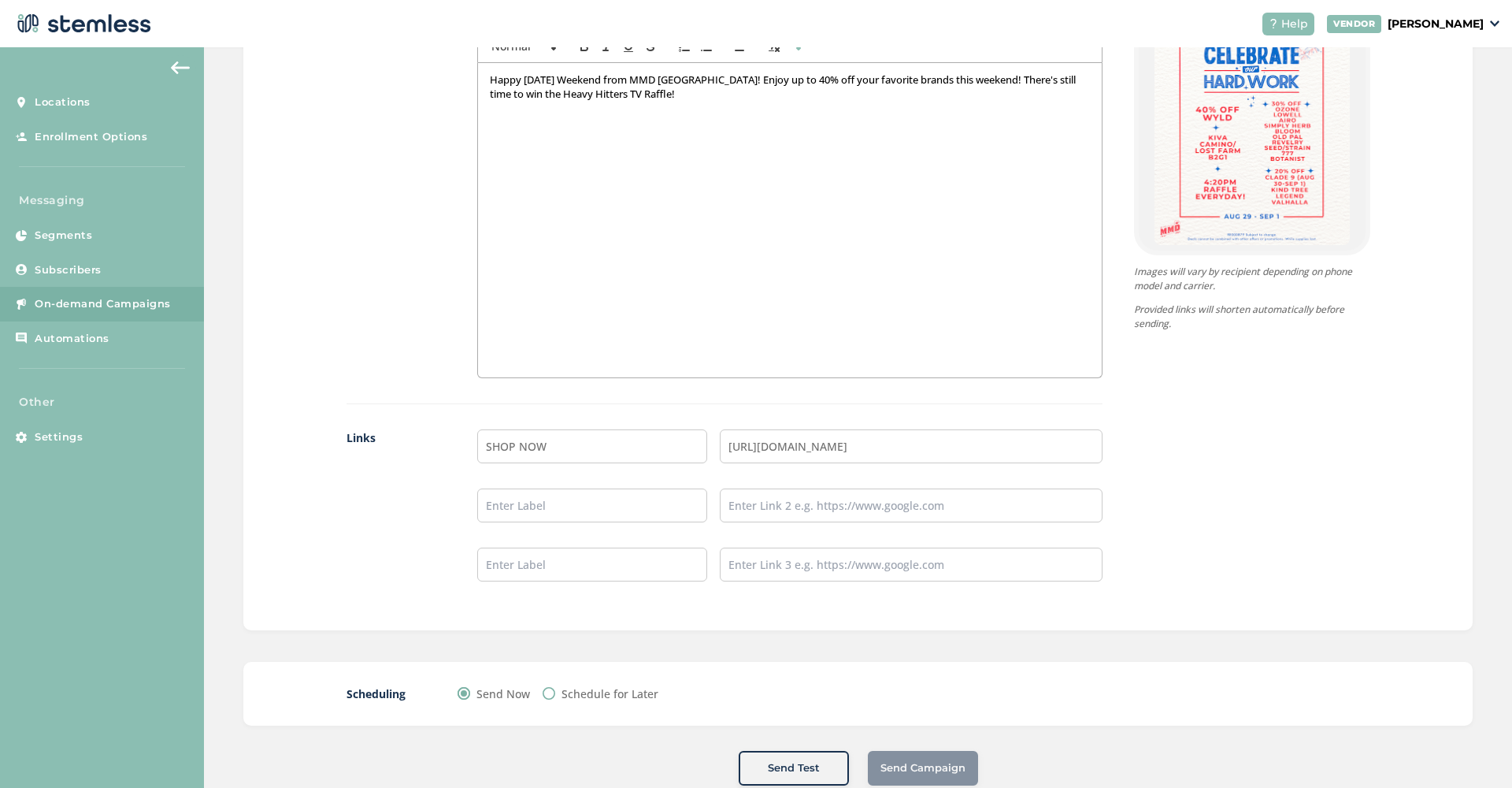
click at [708, 94] on p "Happy [DATE] Weekend from MMD [GEOGRAPHIC_DATA]! Enjoy up to 40% off your favor…" at bounding box center [789, 86] width 599 height 29
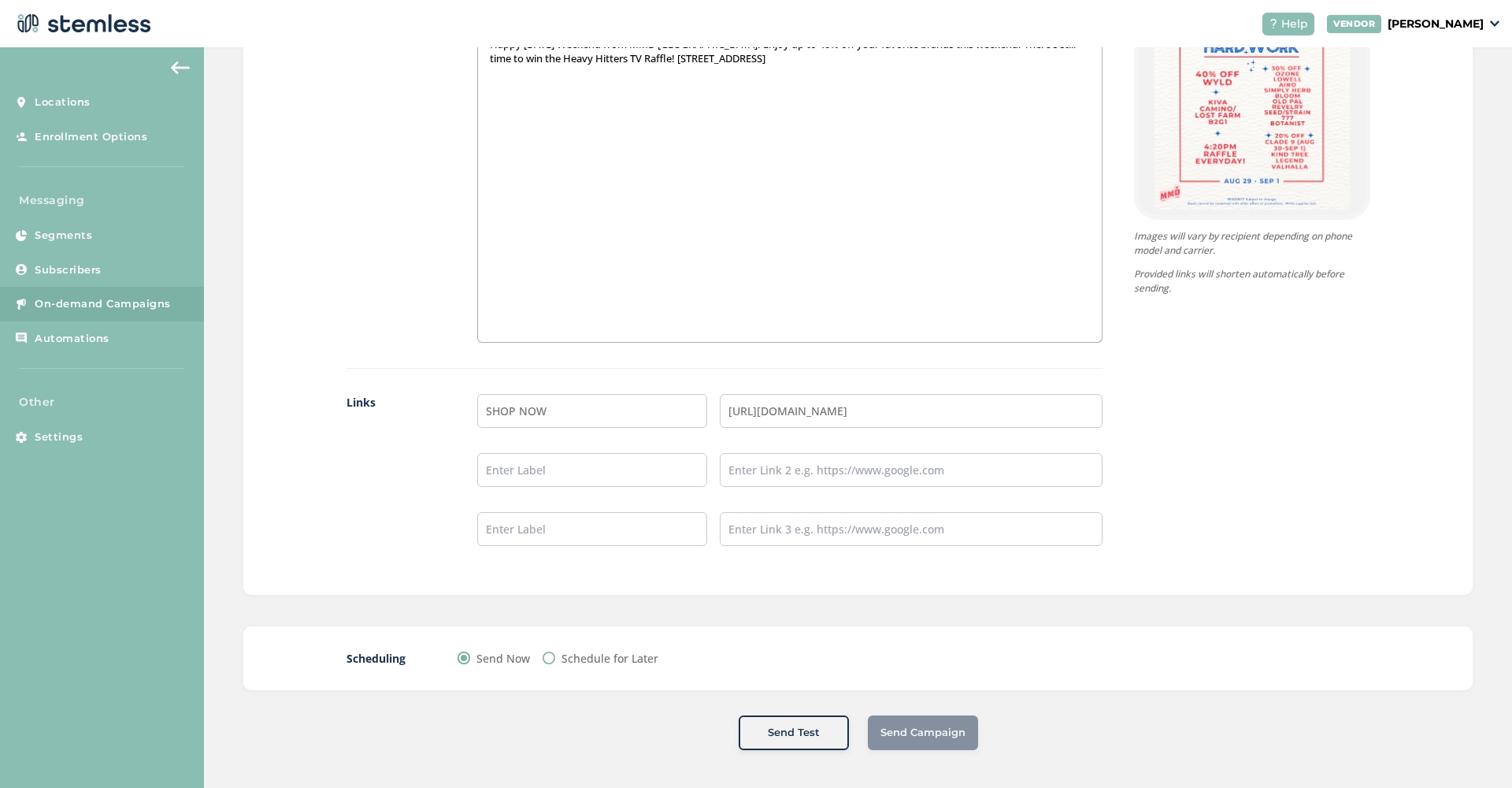
scroll to position [1069, 0]
click at [942, 733] on div "Send Campaign" at bounding box center [922, 733] width 110 height 34
click at [1258, 500] on div "{Store Logo} {Store Name} Happy [DATE] Weekend from MMD [GEOGRAPHIC_DATA]! Enjo…" at bounding box center [1237, 186] width 268 height 770
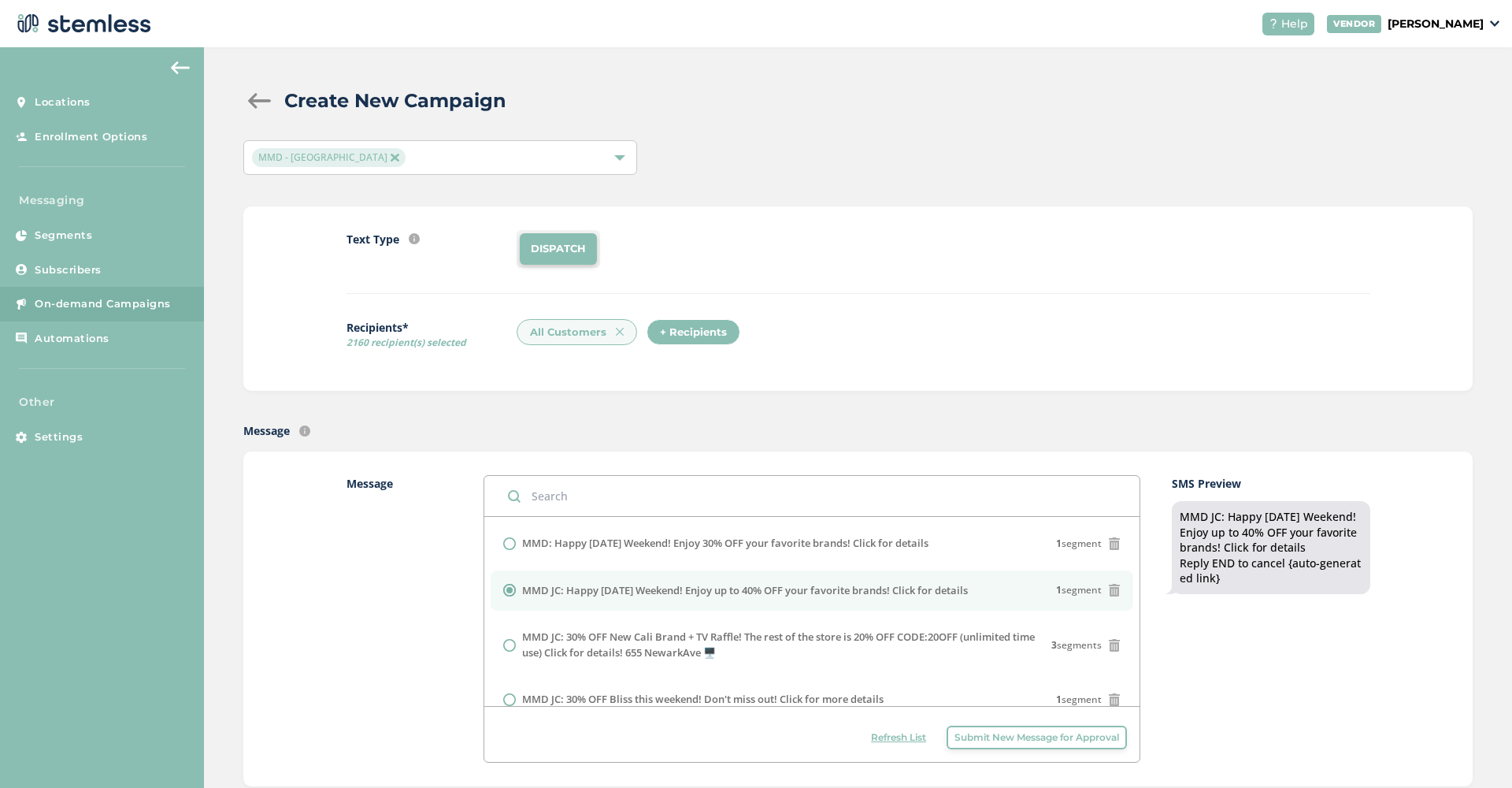
scroll to position [0, 0]
click at [871, 323] on div "All Customers + Recipients" at bounding box center [943, 336] width 853 height 36
click at [566, 263] on li "DISPATCH" at bounding box center [559, 249] width 77 height 32
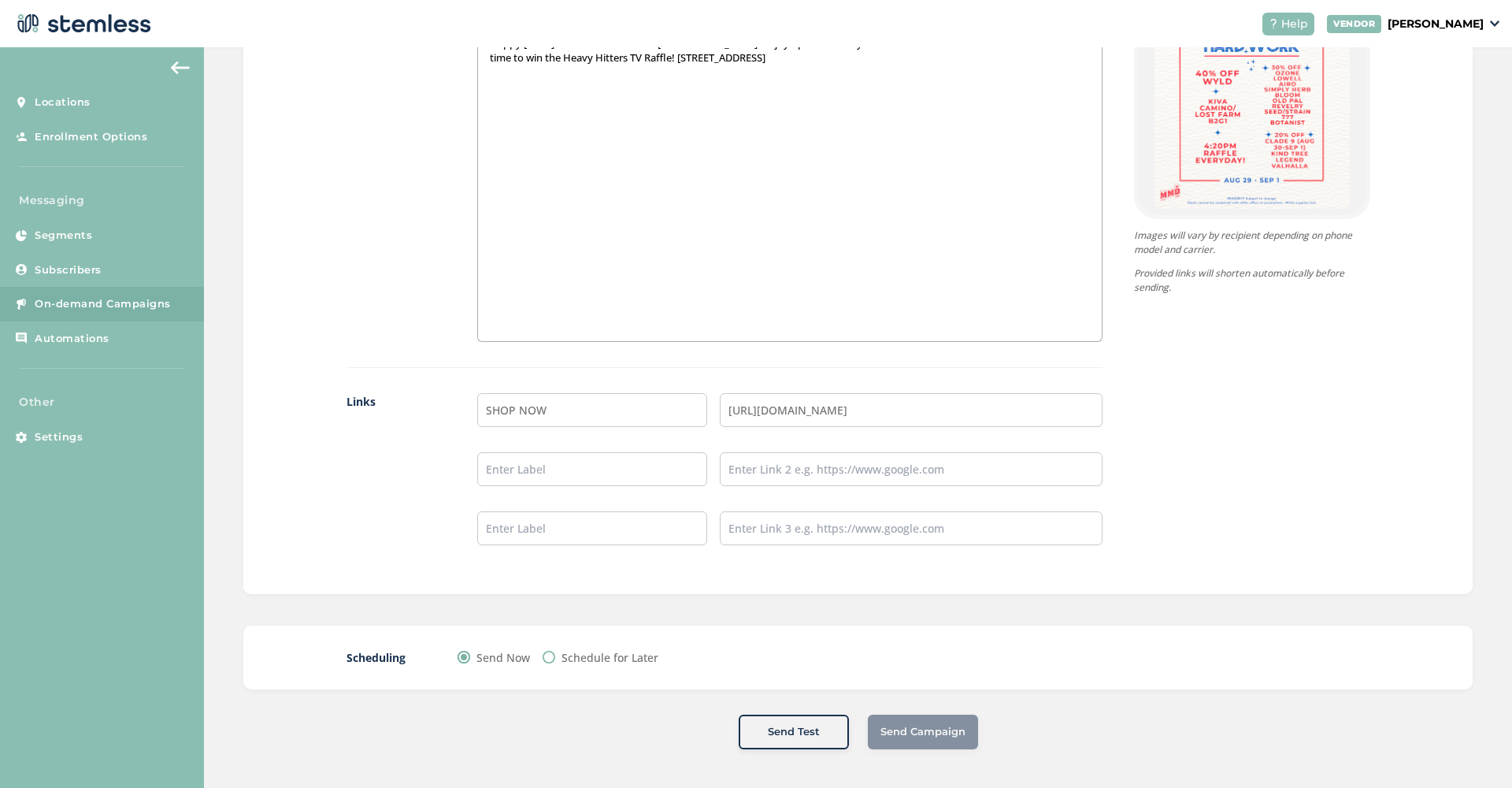
scroll to position [1069, 0]
click at [822, 478] on input "text" at bounding box center [911, 470] width 383 height 33
click at [618, 654] on label "Schedule for Later" at bounding box center [610, 659] width 97 height 17
click at [555, 654] on input "Schedule for Later" at bounding box center [549, 659] width 12 height 12
radio input "true"
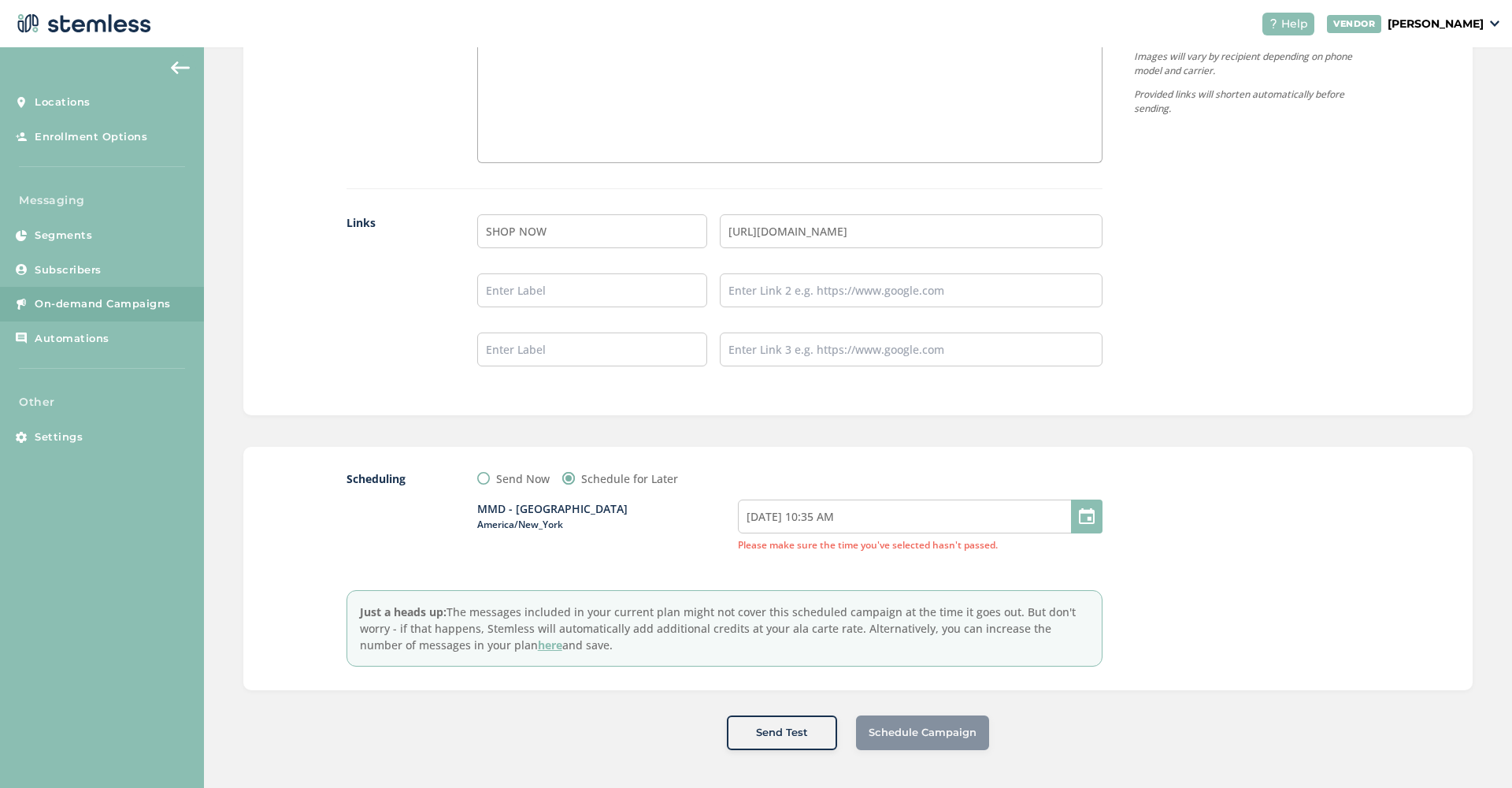
scroll to position [1248, 0]
click at [512, 477] on label "Send Now" at bounding box center [523, 479] width 54 height 17
click at [490, 477] on input "Send Now" at bounding box center [483, 479] width 12 height 12
radio input "true"
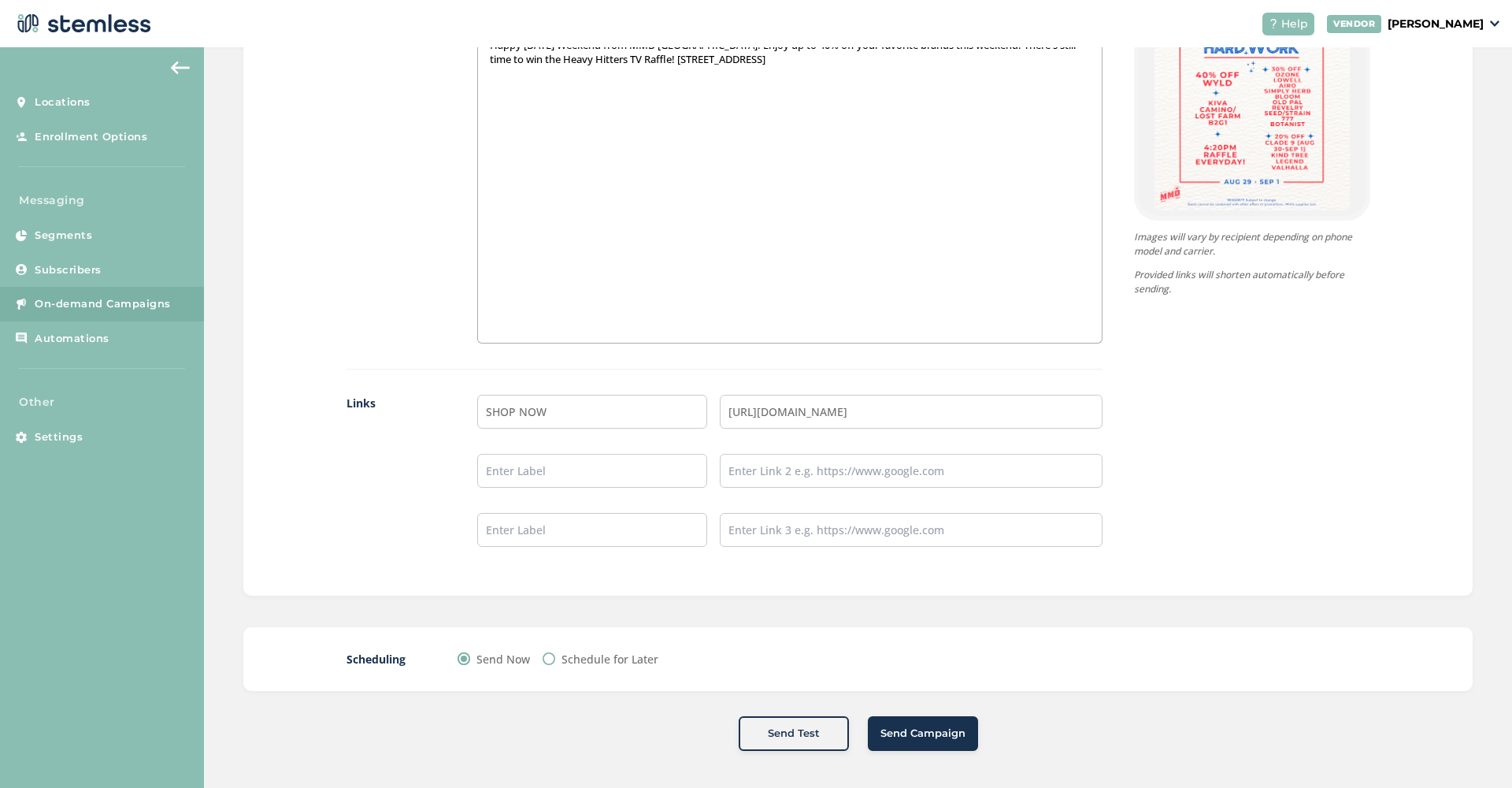
click at [943, 728] on span "Send Campaign" at bounding box center [922, 733] width 85 height 16
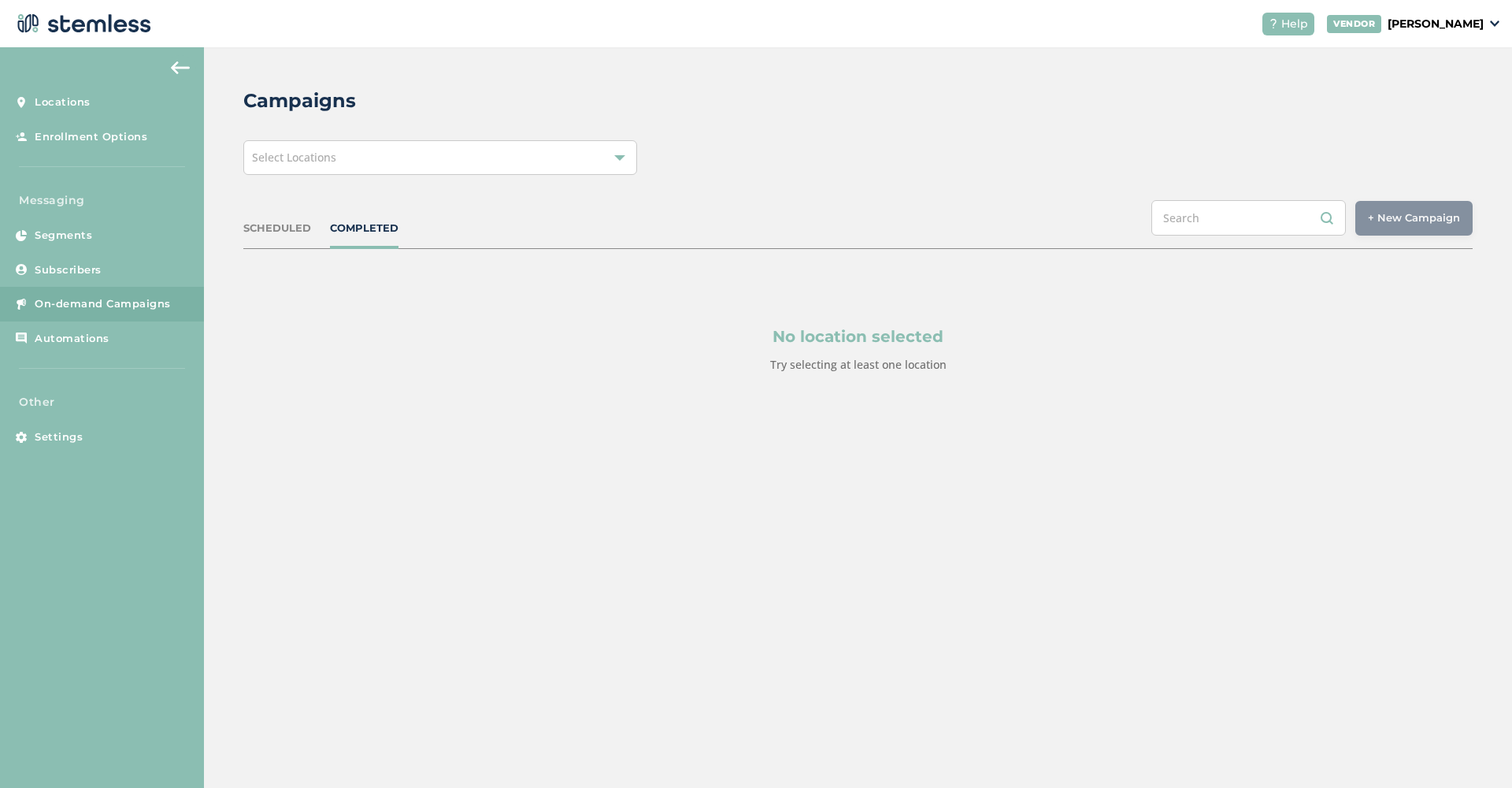
click at [616, 166] on div "Select Locations" at bounding box center [440, 157] width 393 height 34
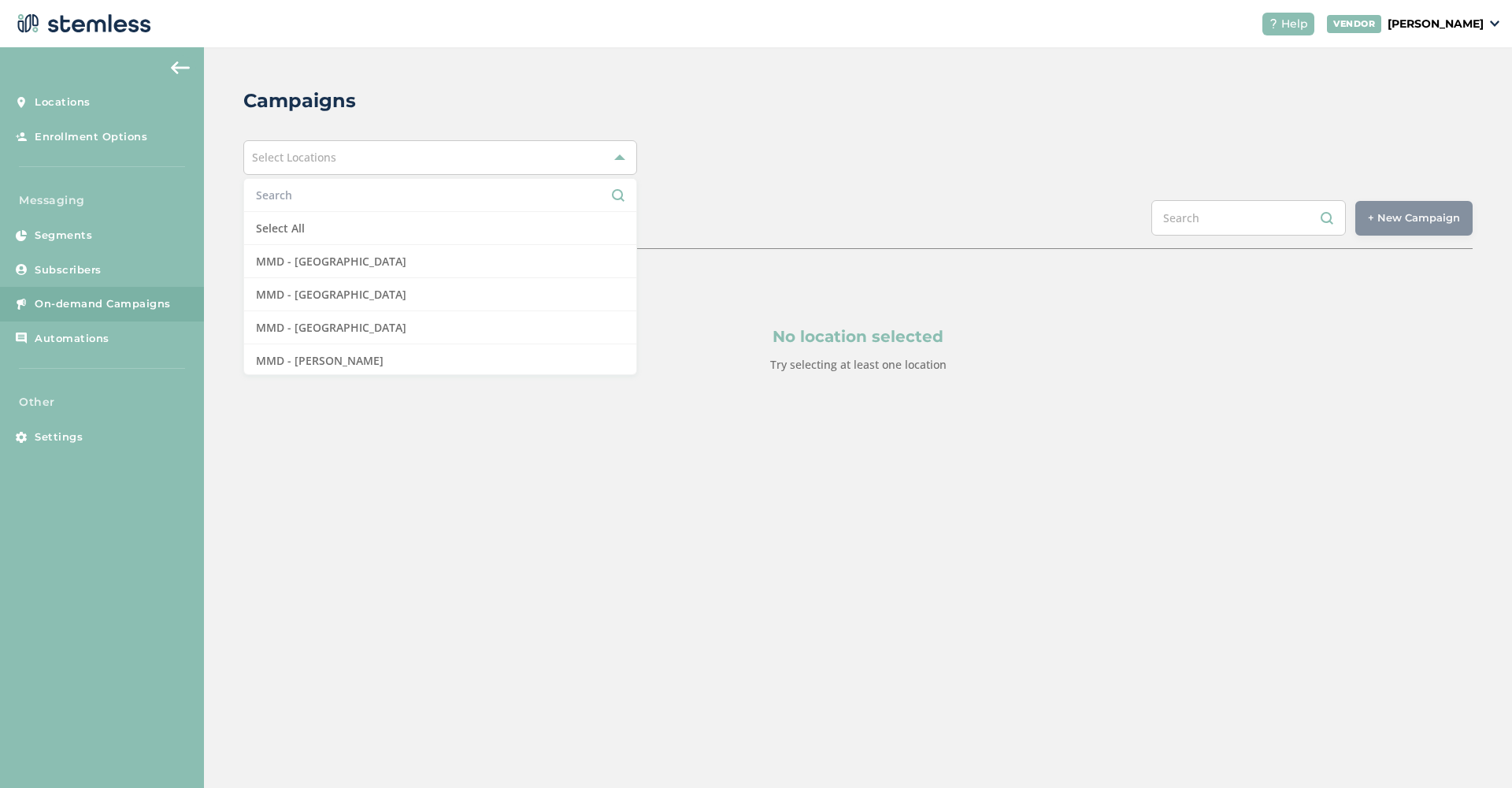
click at [569, 200] on input "text" at bounding box center [440, 195] width 369 height 17
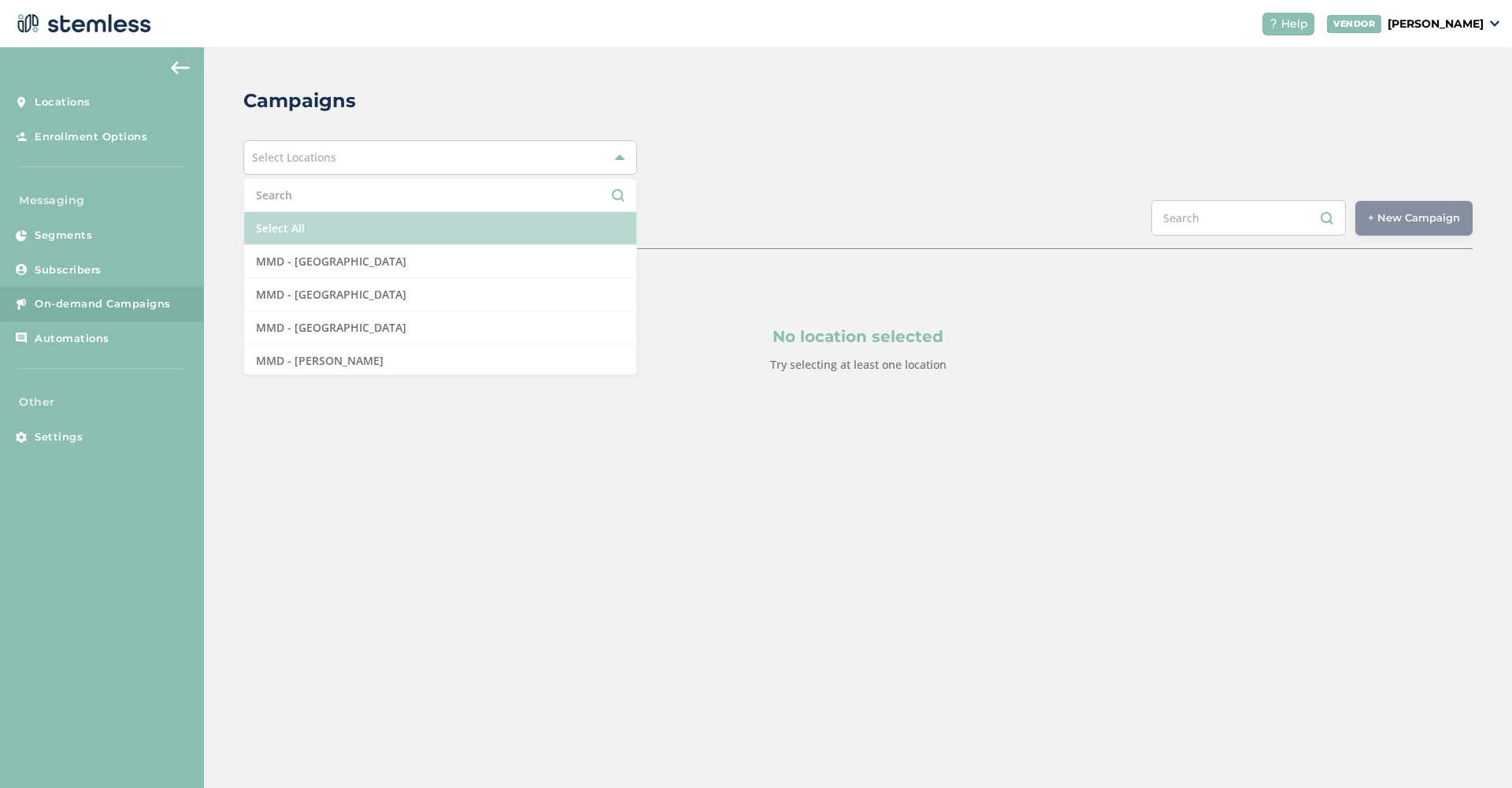
click at [557, 220] on li "Select All" at bounding box center [440, 229] width 393 height 33
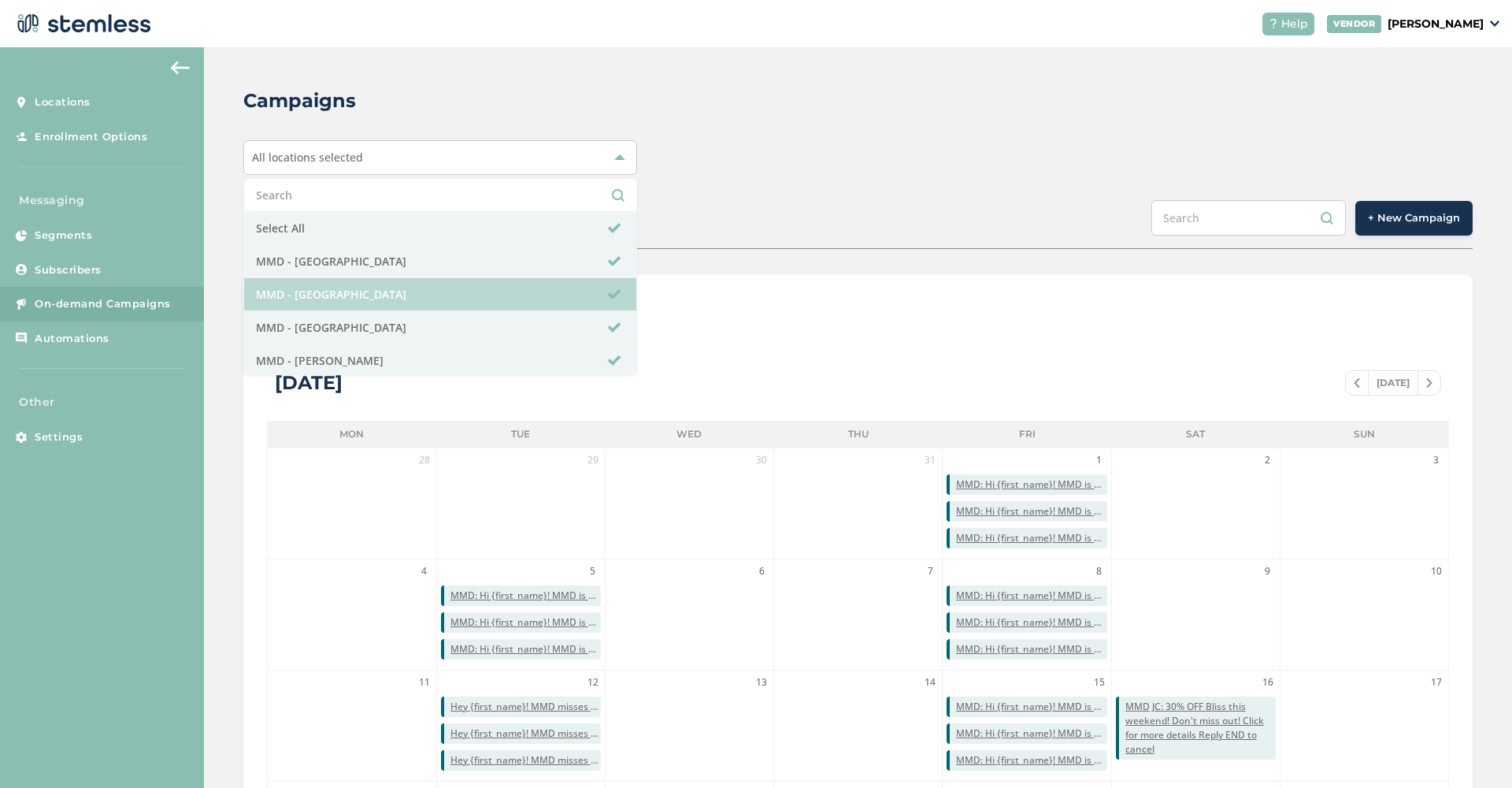
click at [471, 299] on li "MMD - [GEOGRAPHIC_DATA]" at bounding box center [440, 295] width 393 height 33
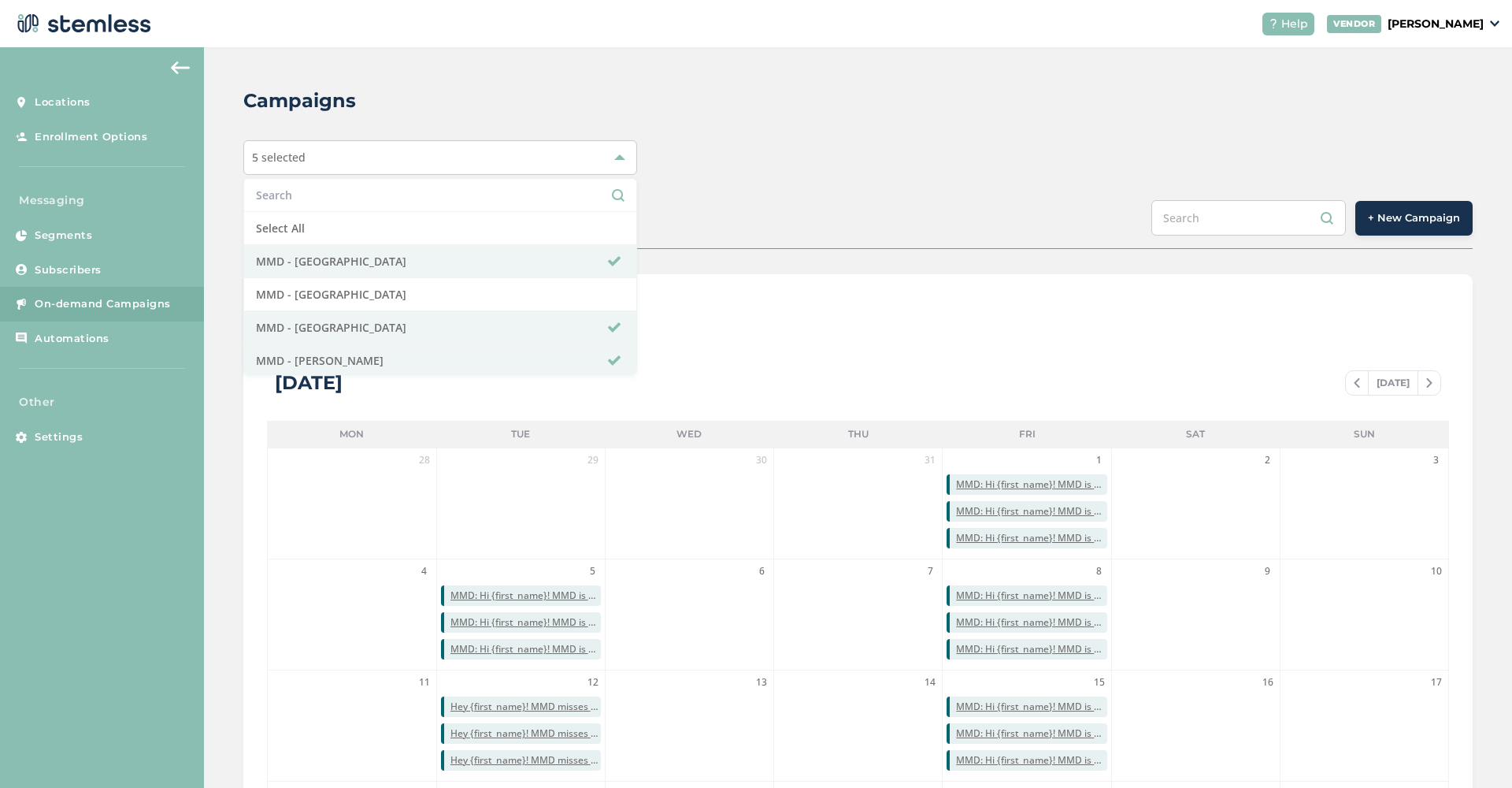
click at [985, 177] on div "Campaigns 5 selected Select All MMD - Hollywood MMD - Jersey City MMD - [GEOGRA…" at bounding box center [858, 557] width 1308 height 1020
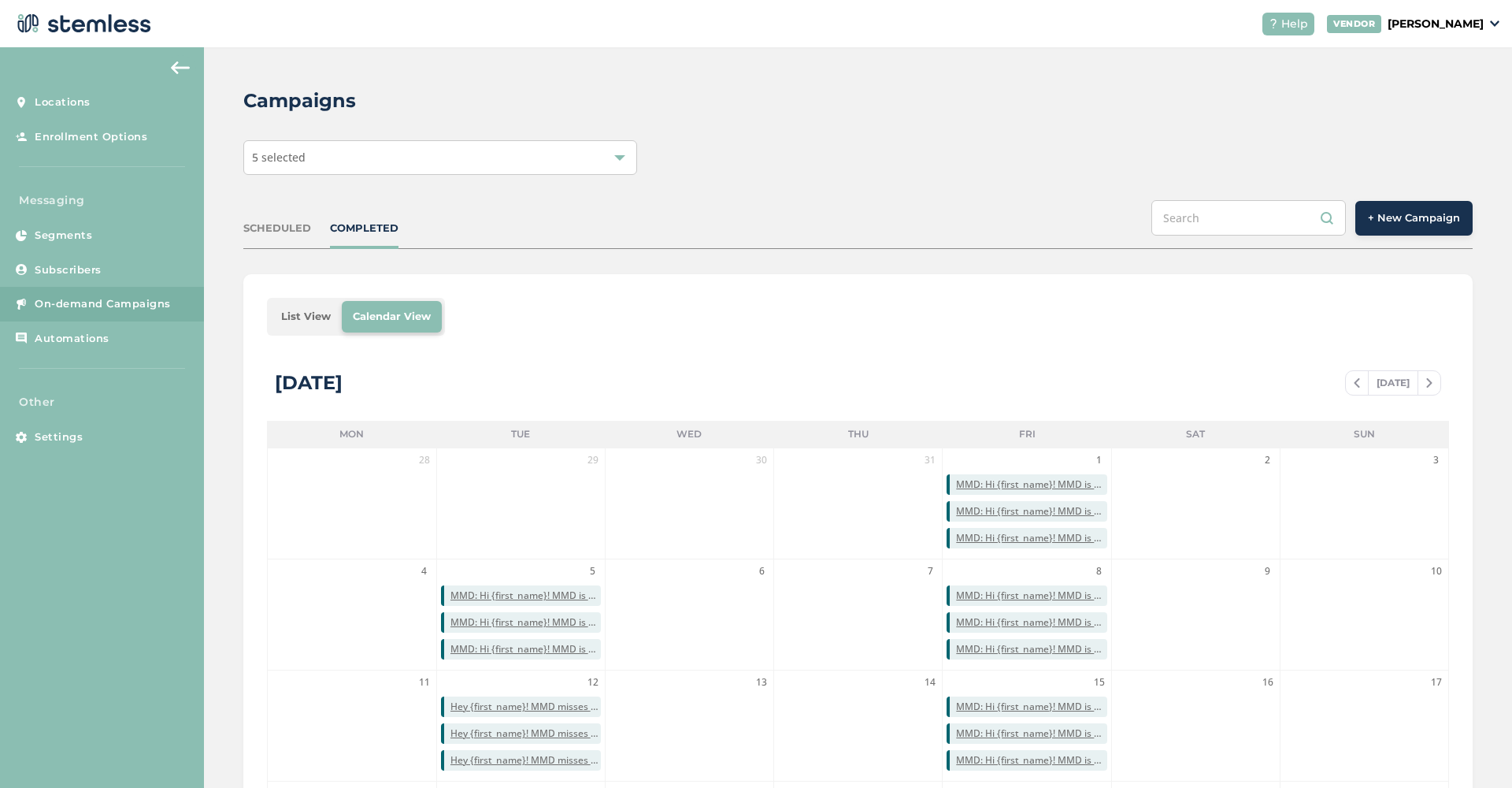
click at [1444, 224] on span "+ New Campaign" at bounding box center [1413, 218] width 92 height 16
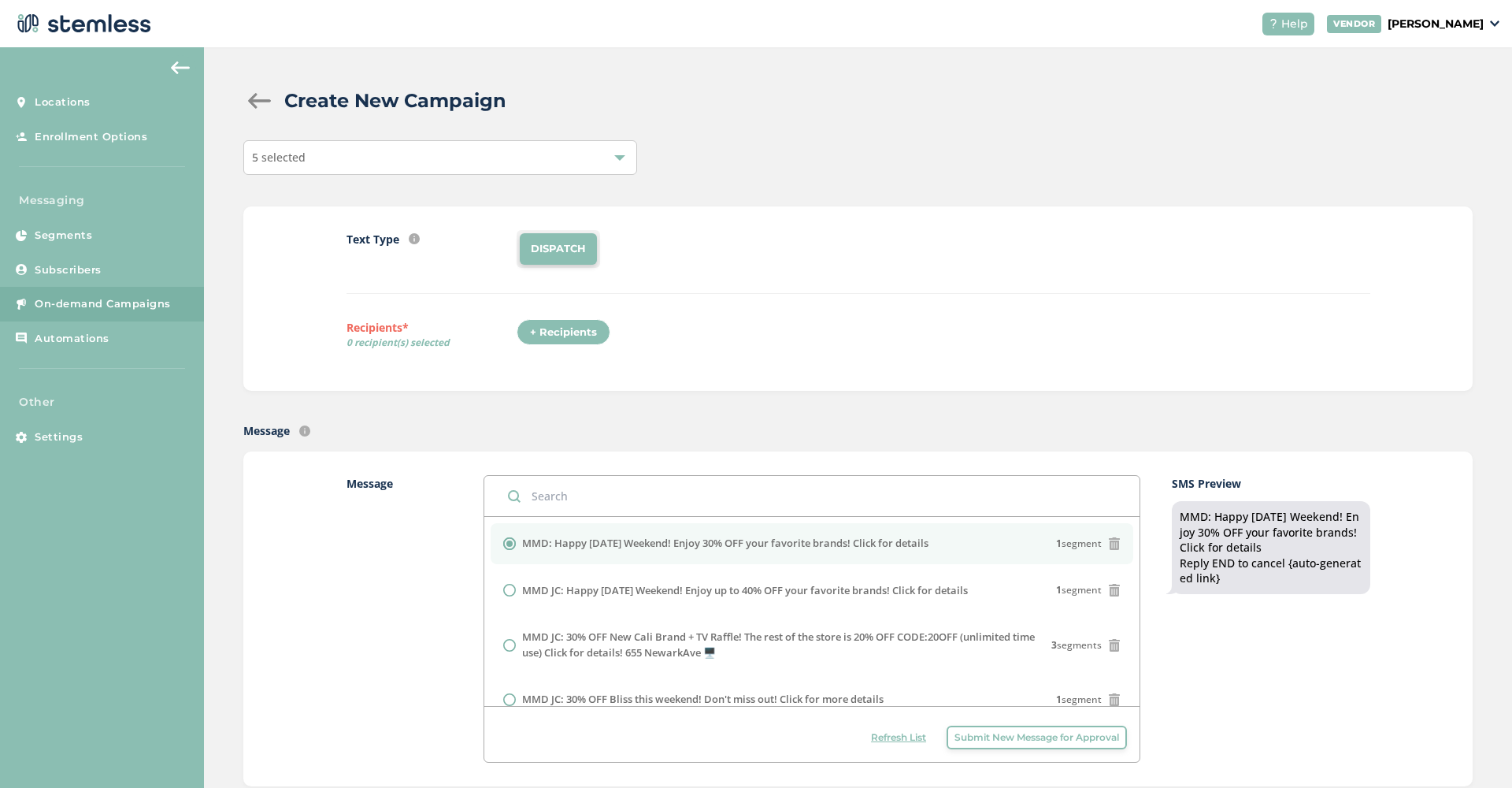
click at [581, 335] on div "+ Recipients" at bounding box center [563, 332] width 93 height 26
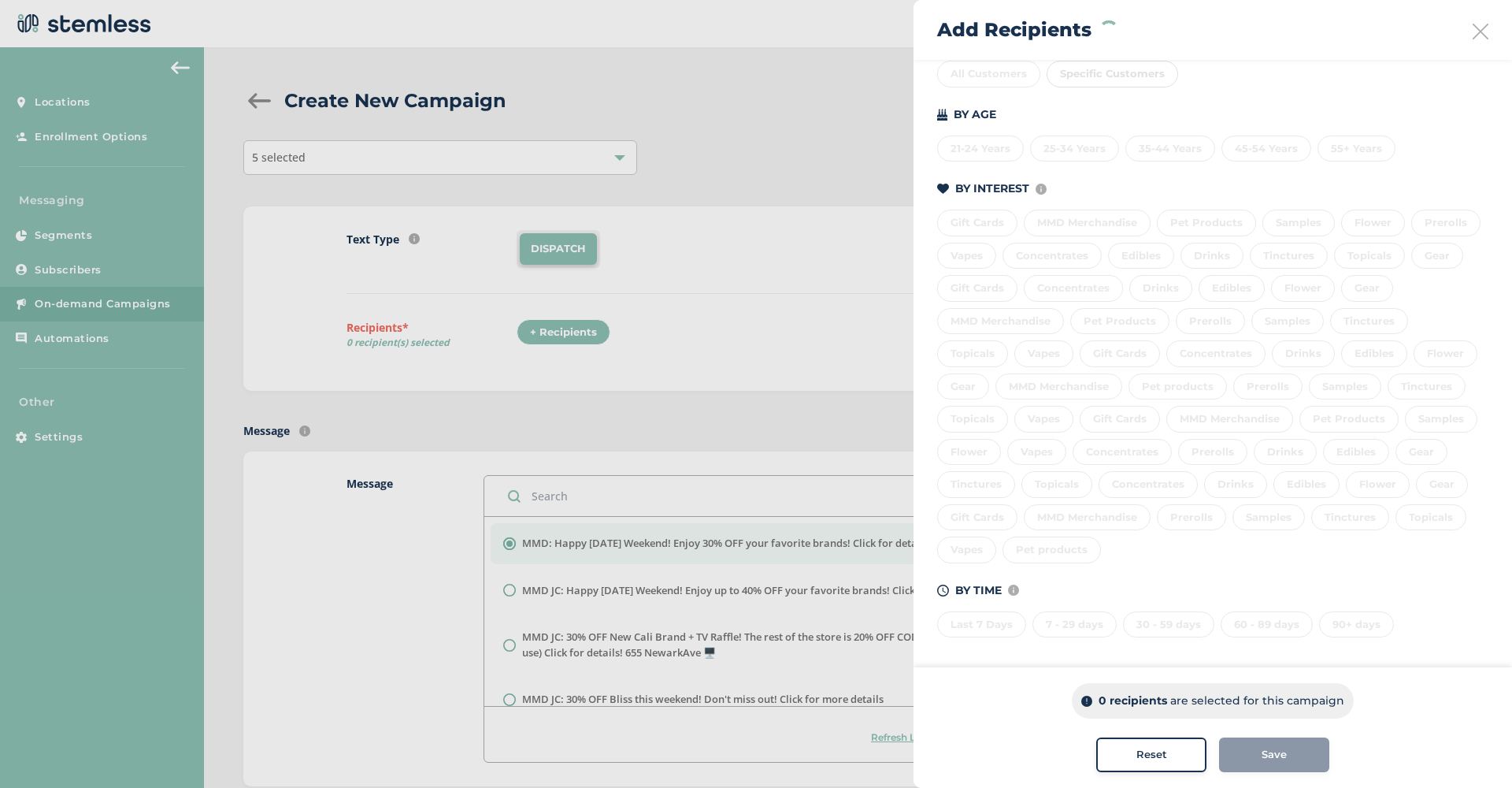
scroll to position [206, 0]
click at [984, 616] on div "Last 7 Days 7 - 29 days 30 - 59 days 60 - 89 days 90+ days" at bounding box center [1213, 622] width 551 height 33
click at [993, 622] on div "Last 7 Days" at bounding box center [981, 625] width 89 height 26
click at [1083, 612] on div "7 - 29 days" at bounding box center [1075, 625] width 84 height 26
click at [1173, 614] on div "30 - 59 days" at bounding box center [1169, 625] width 92 height 26
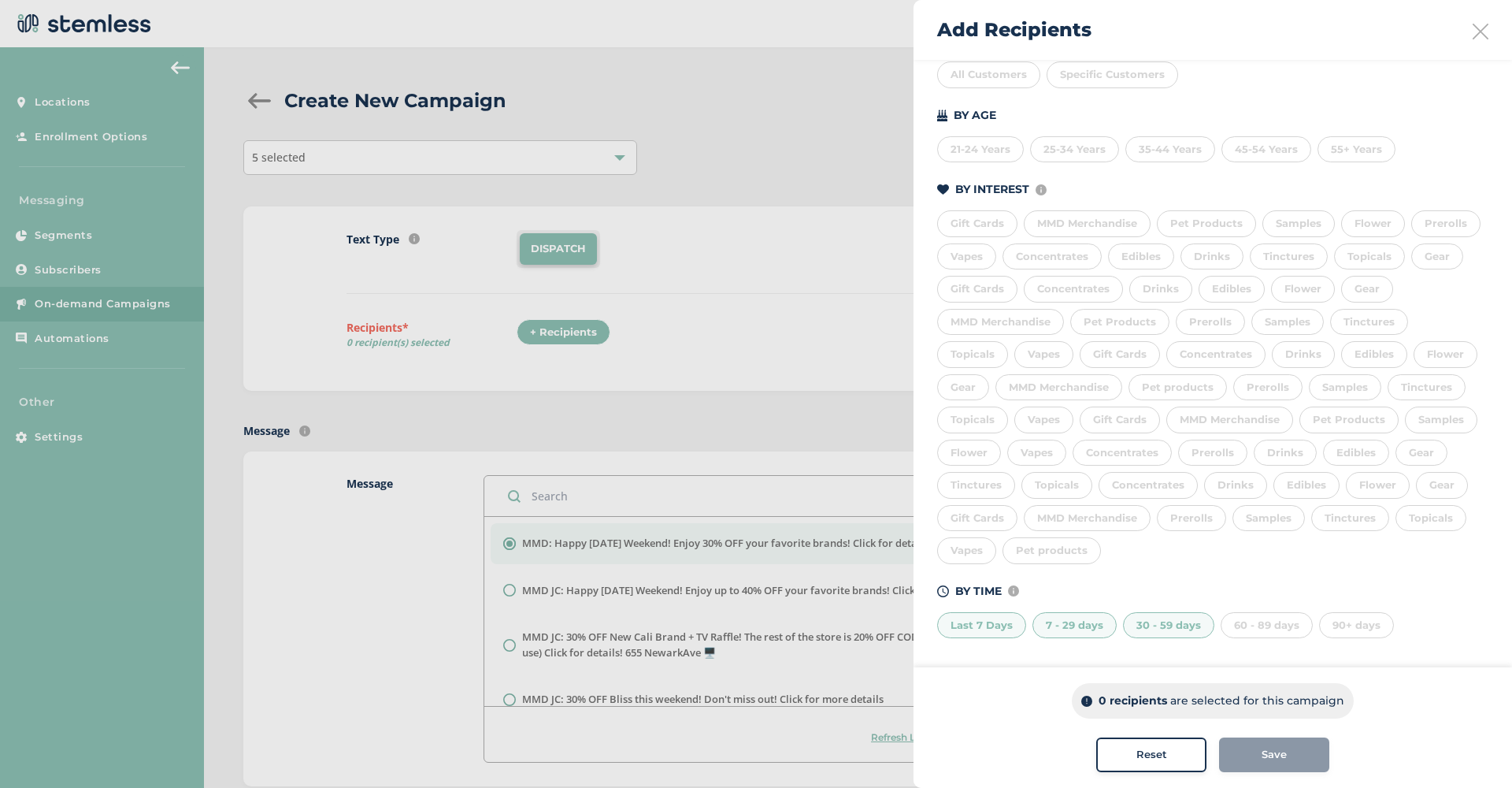
click at [1262, 606] on div "Last 7 Days 7 - 29 days 30 - 59 days 60 - 89 days 90+ days" at bounding box center [1213, 622] width 551 height 33
click at [1262, 619] on div "60 - 89 days" at bounding box center [1266, 625] width 92 height 26
click at [1296, 758] on div "Save" at bounding box center [1274, 755] width 85 height 16
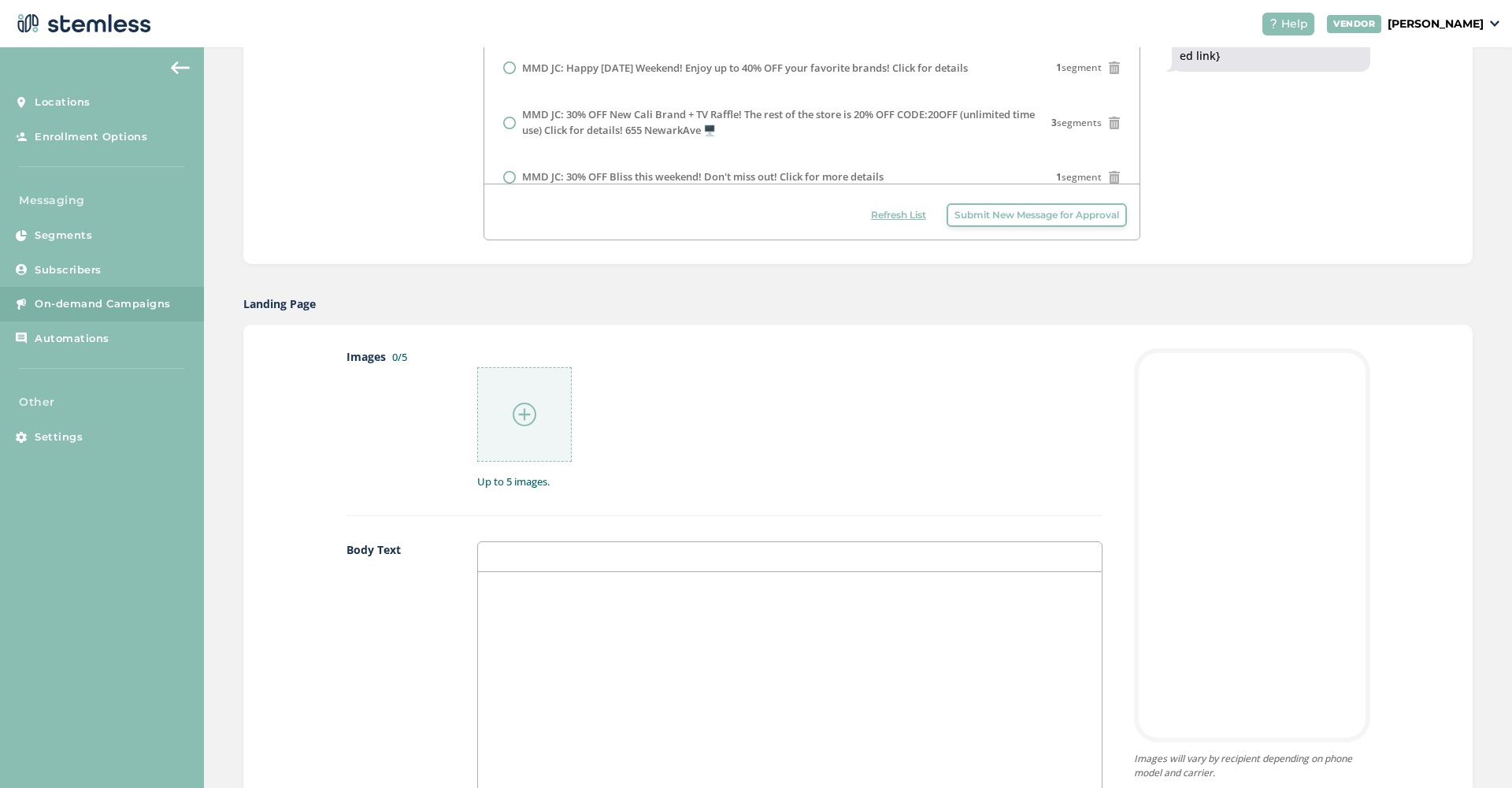
scroll to position [678, 0]
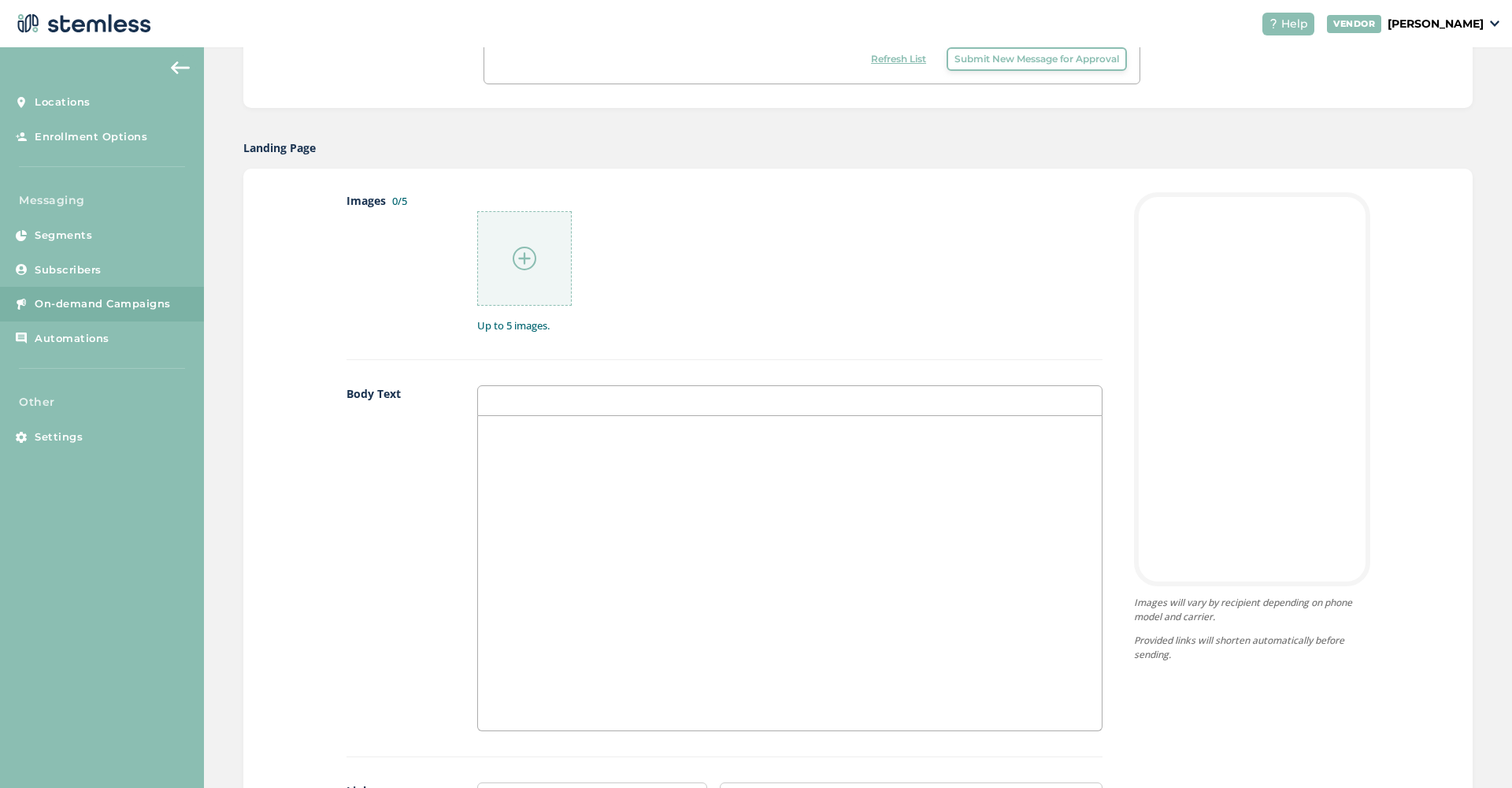
click at [526, 261] on img at bounding box center [525, 258] width 24 height 24
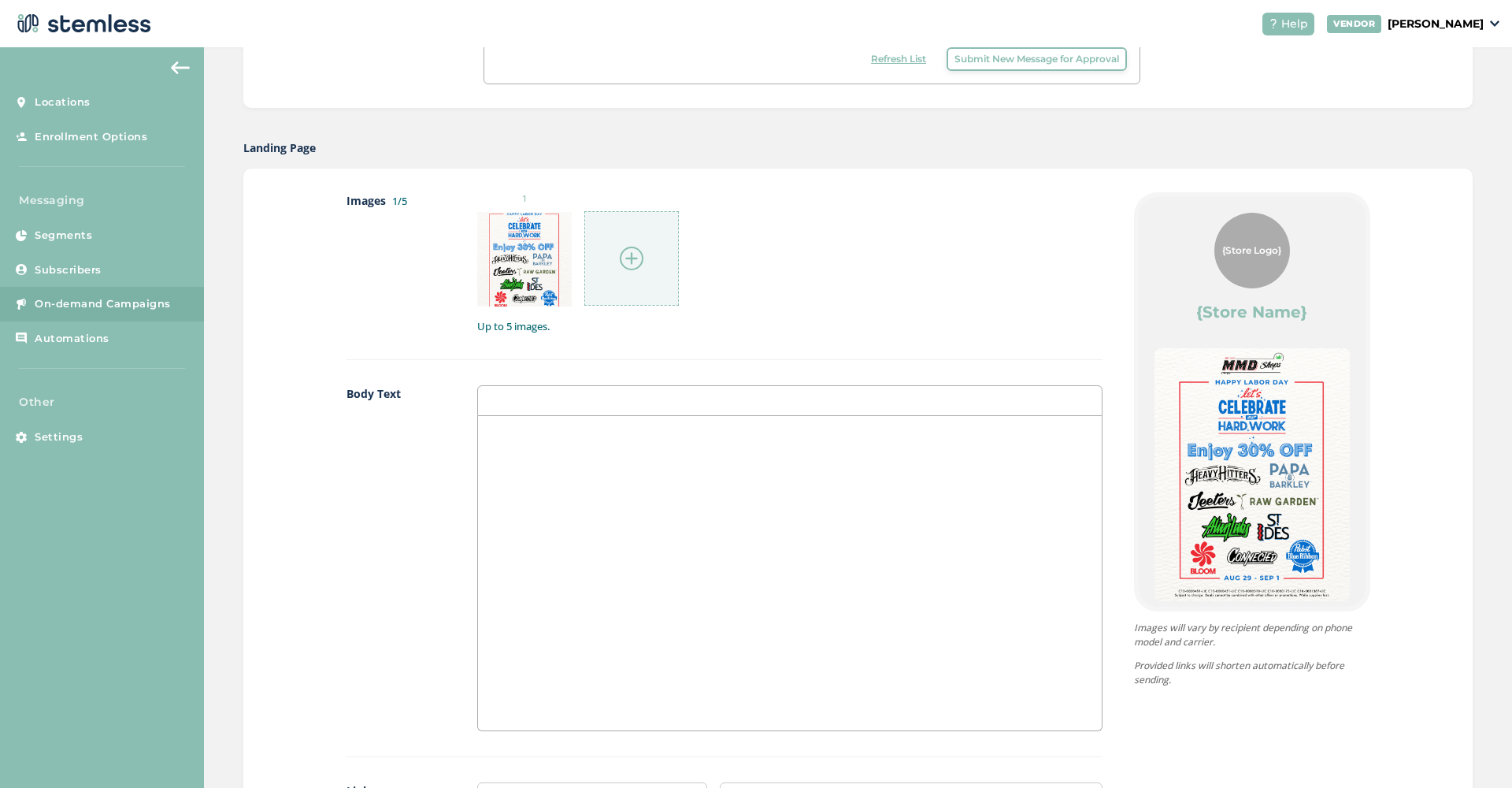
click at [628, 254] on img at bounding box center [631, 258] width 24 height 24
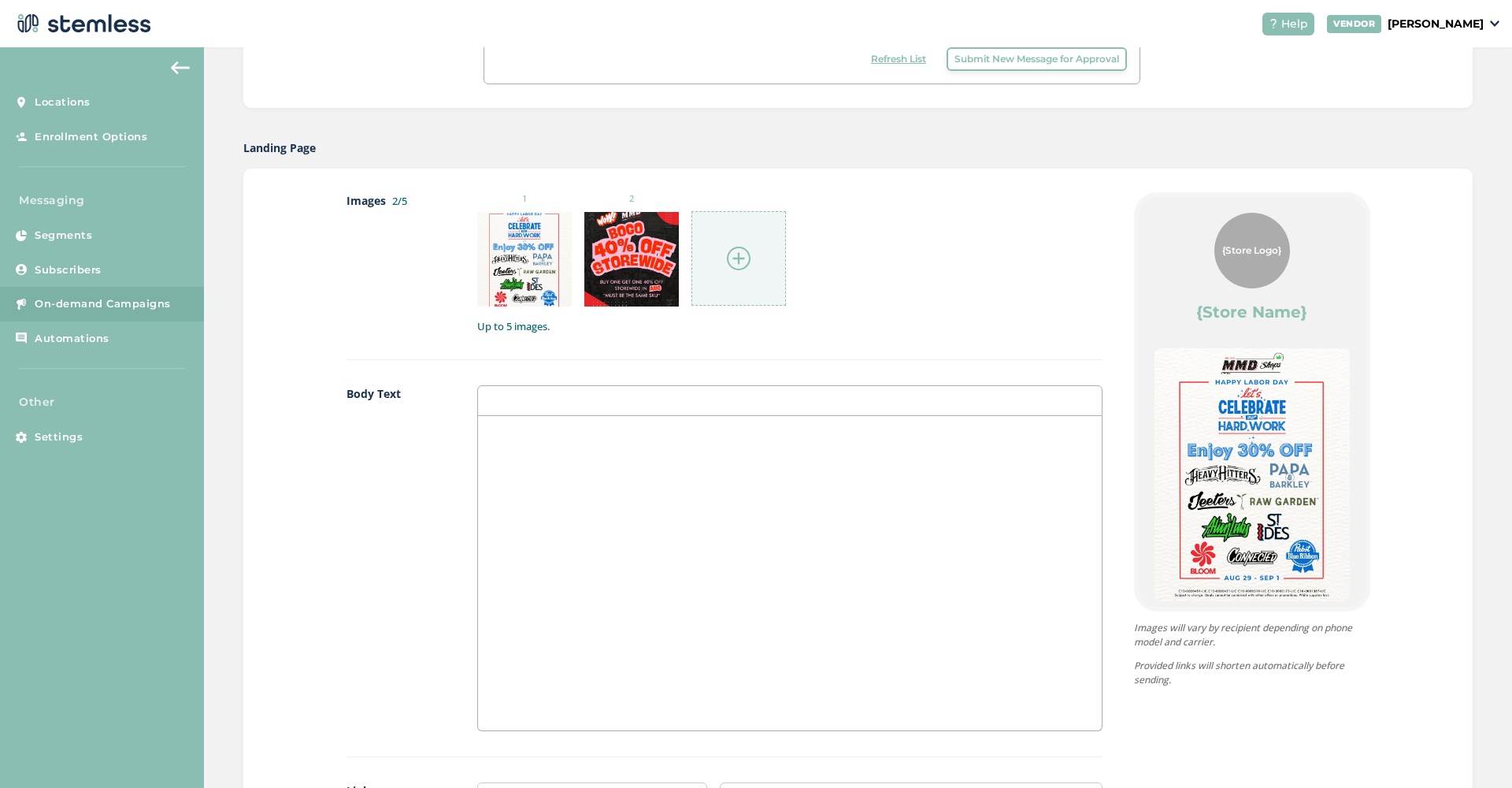
click at [738, 265] on img at bounding box center [738, 258] width 24 height 24
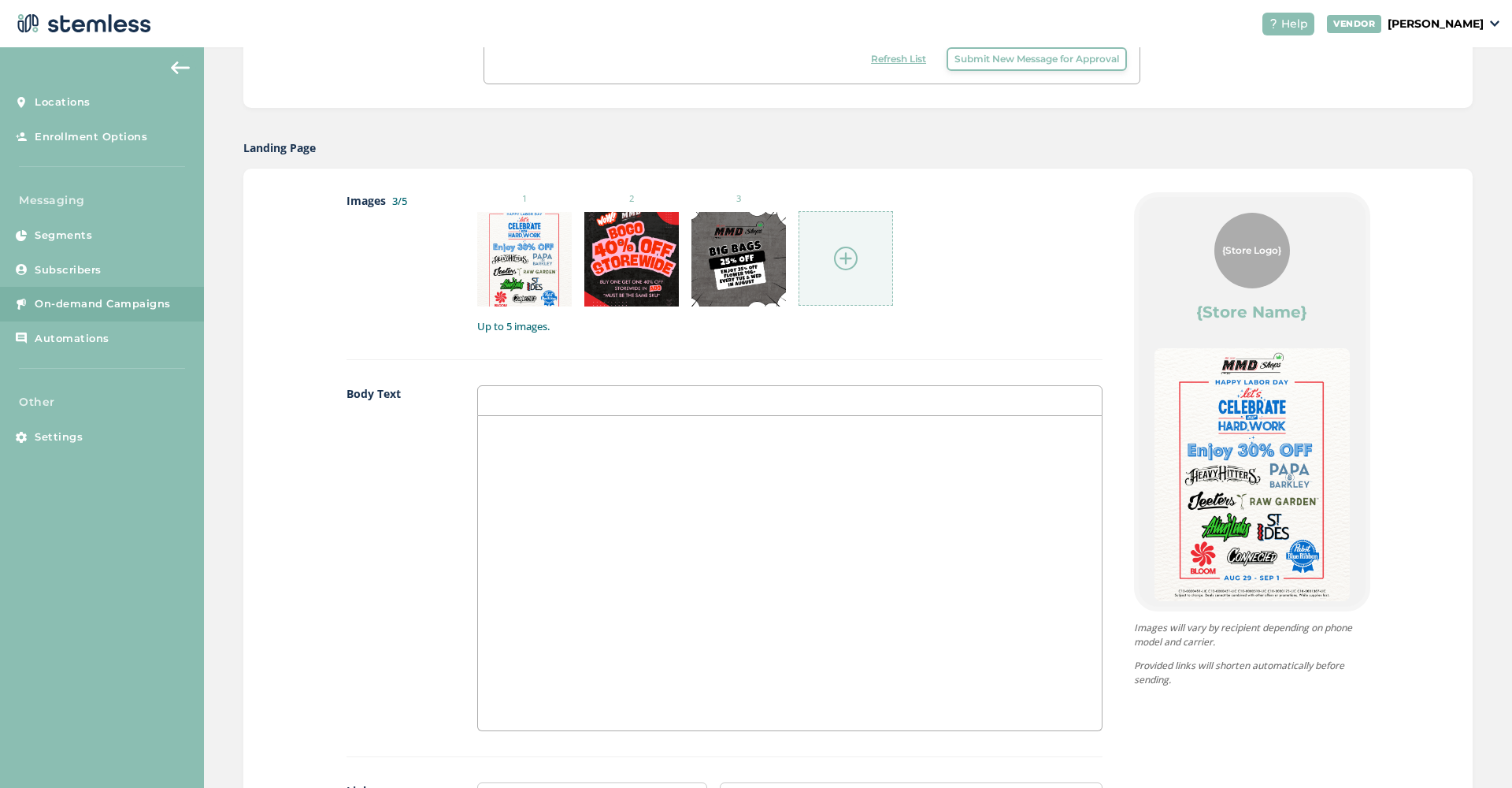
click at [850, 254] on img at bounding box center [846, 258] width 24 height 24
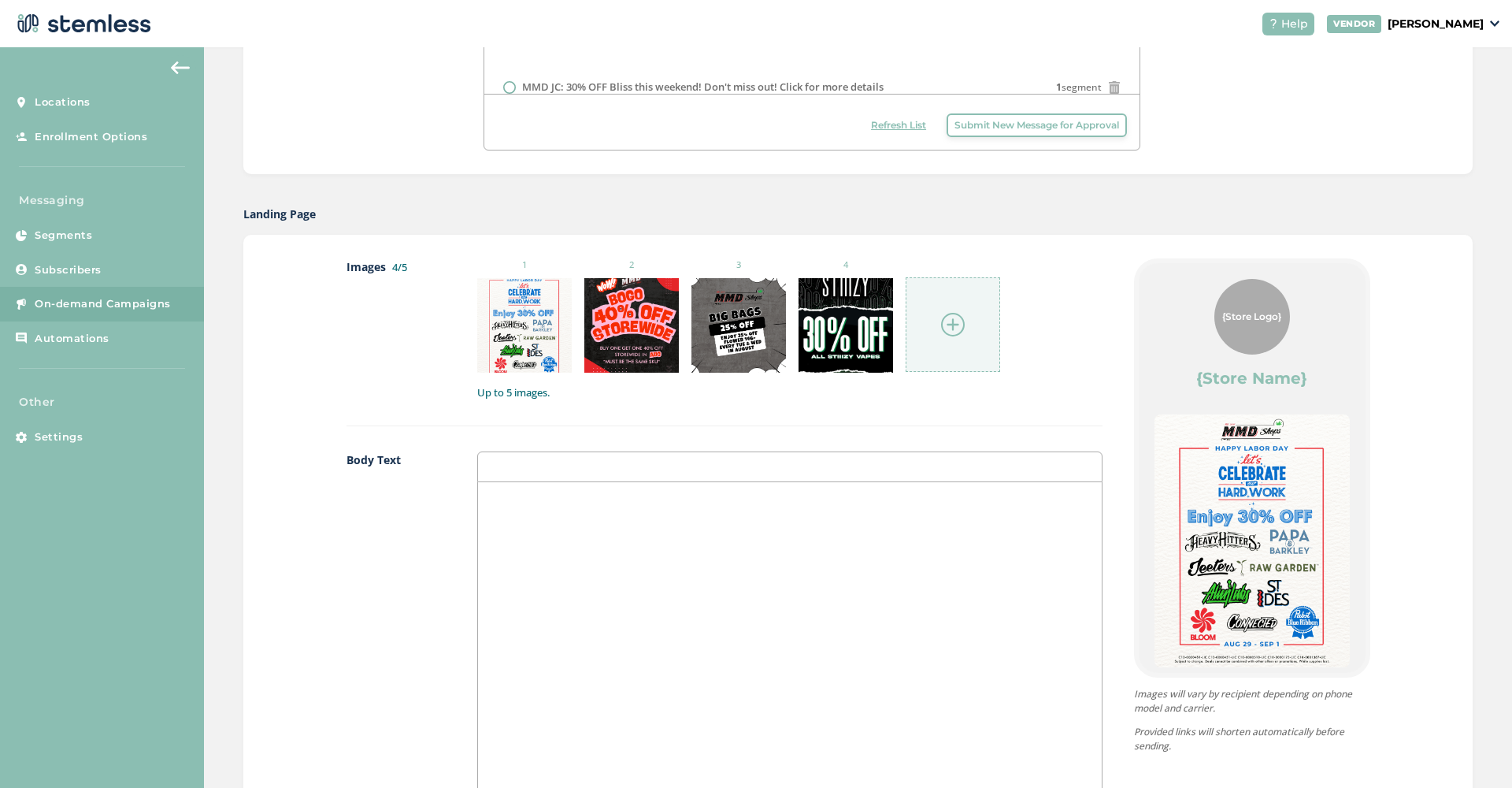
scroll to position [651, 0]
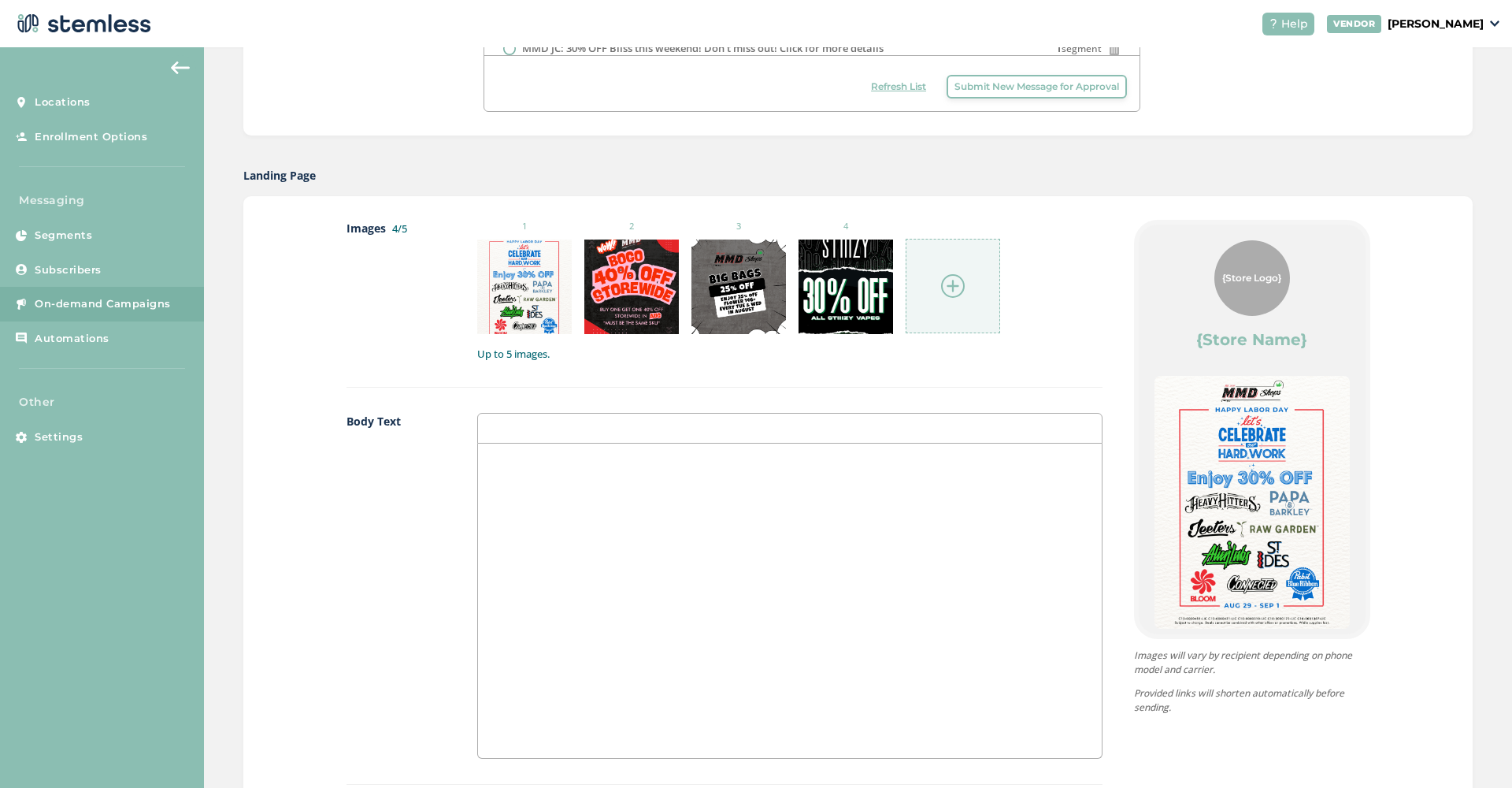
click at [727, 605] on div at bounding box center [789, 600] width 623 height 314
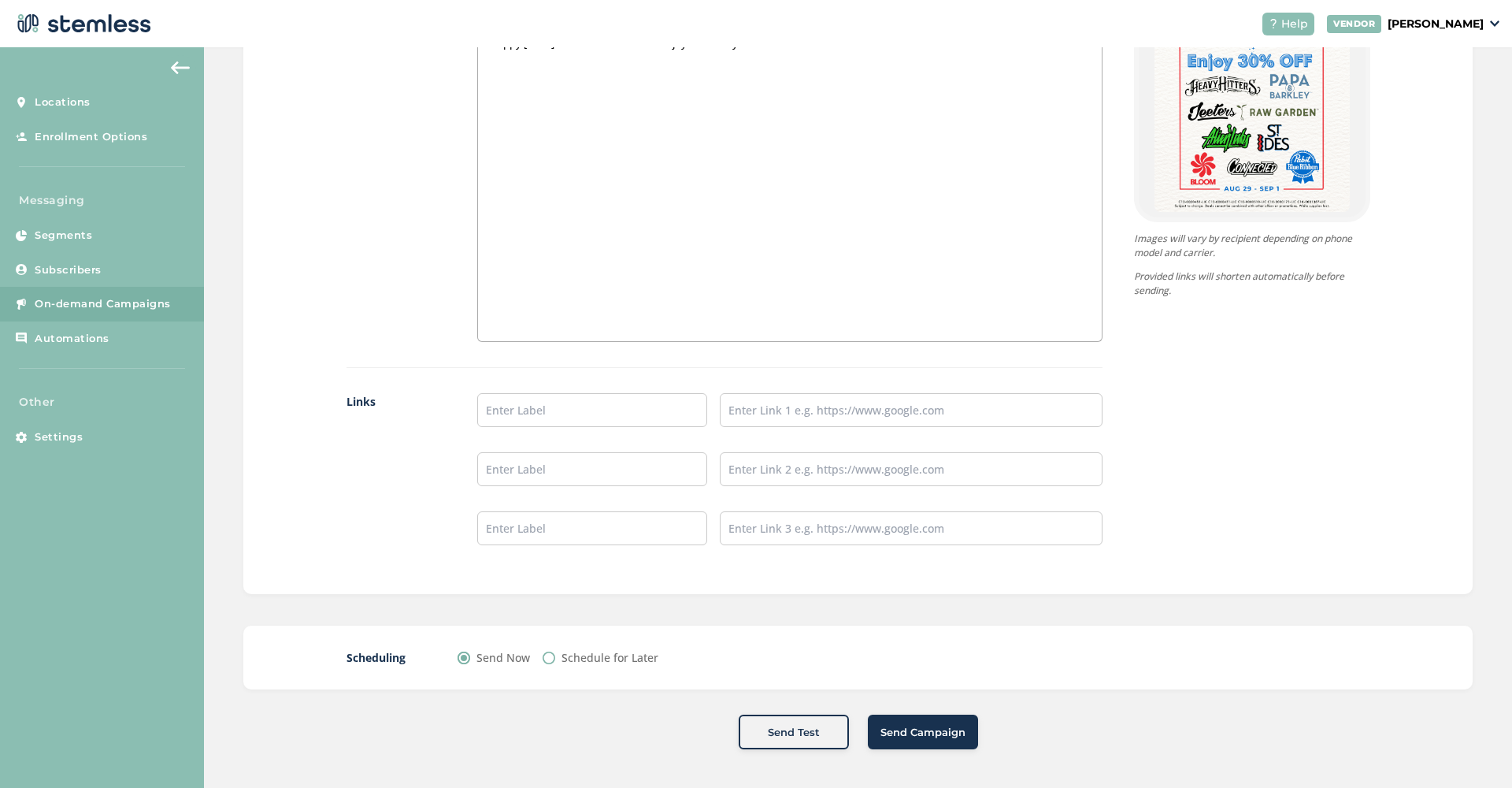
scroll to position [1067, 0]
click at [576, 415] on input "text" at bounding box center [591, 410] width 230 height 33
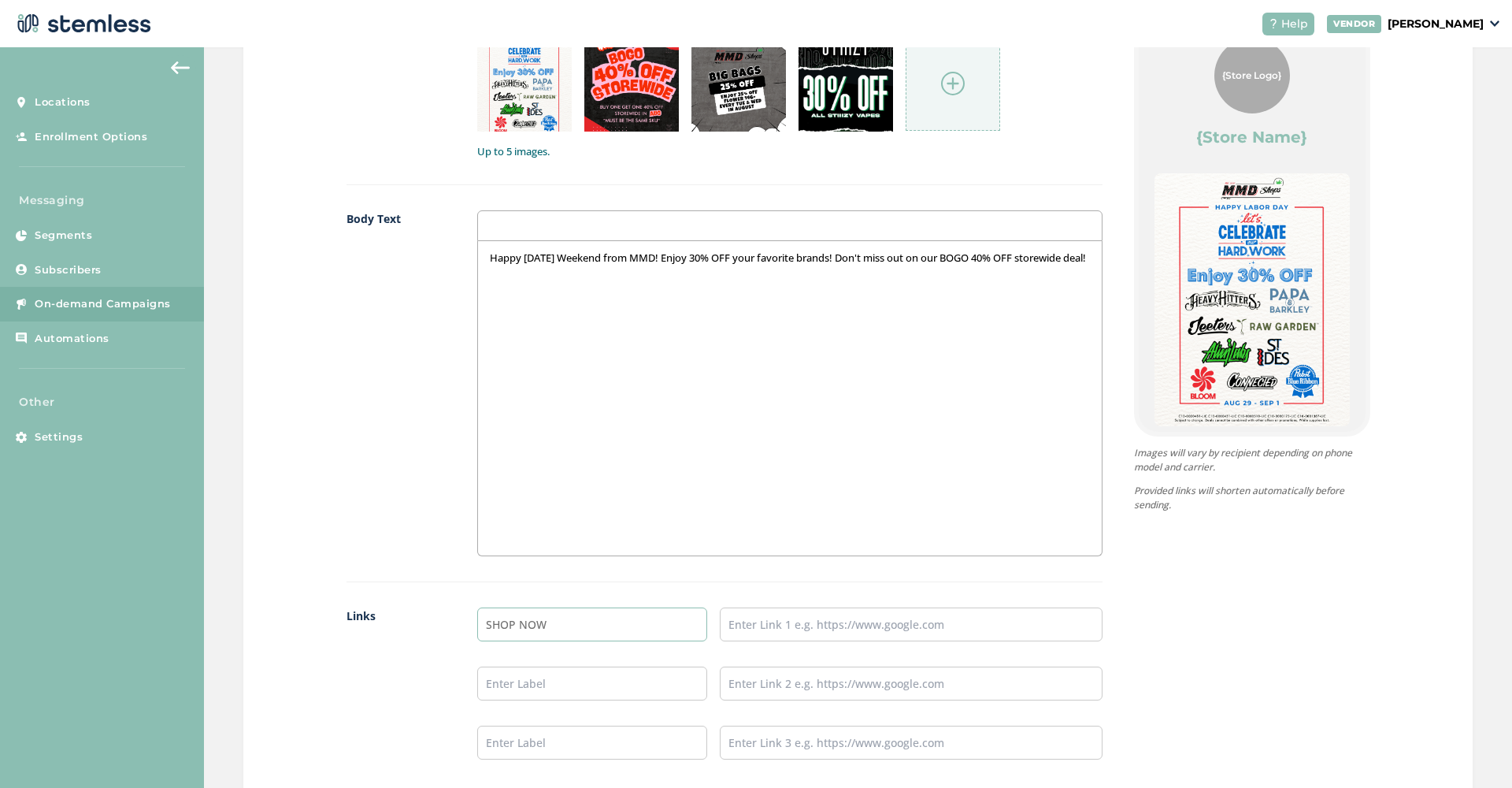
scroll to position [858, 0]
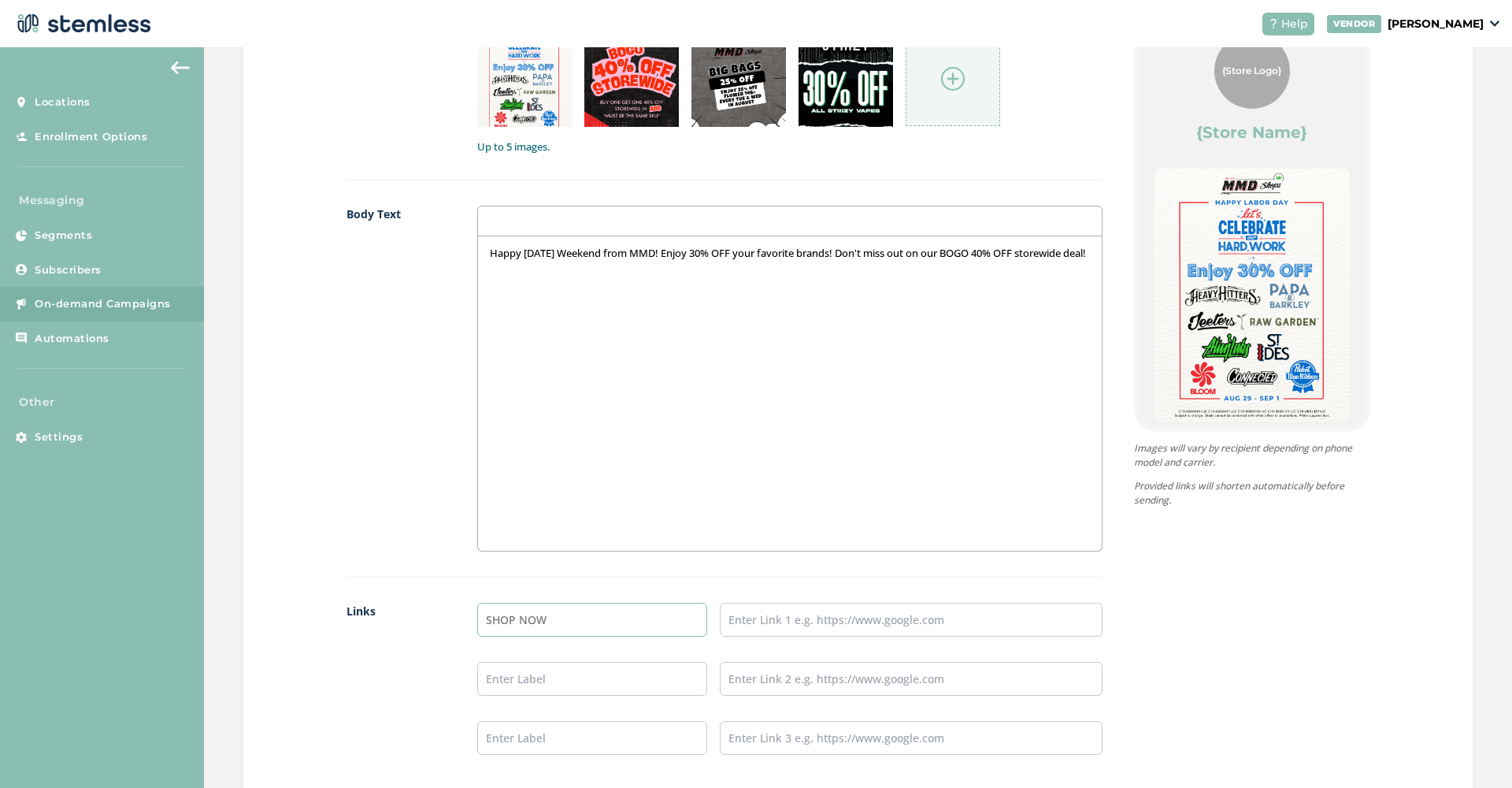
type input "SHOP NOW"
click at [762, 623] on input "text" at bounding box center [911, 620] width 383 height 33
paste input "[URL][DOMAIN_NAME]"
type input "[URL][DOMAIN_NAME]"
click at [1244, 611] on div "{Store Logo} {Store Name} Happy [DATE] Weekend from MMD! Enjoy 30% OFF your fav…" at bounding box center [1237, 396] width 268 height 768
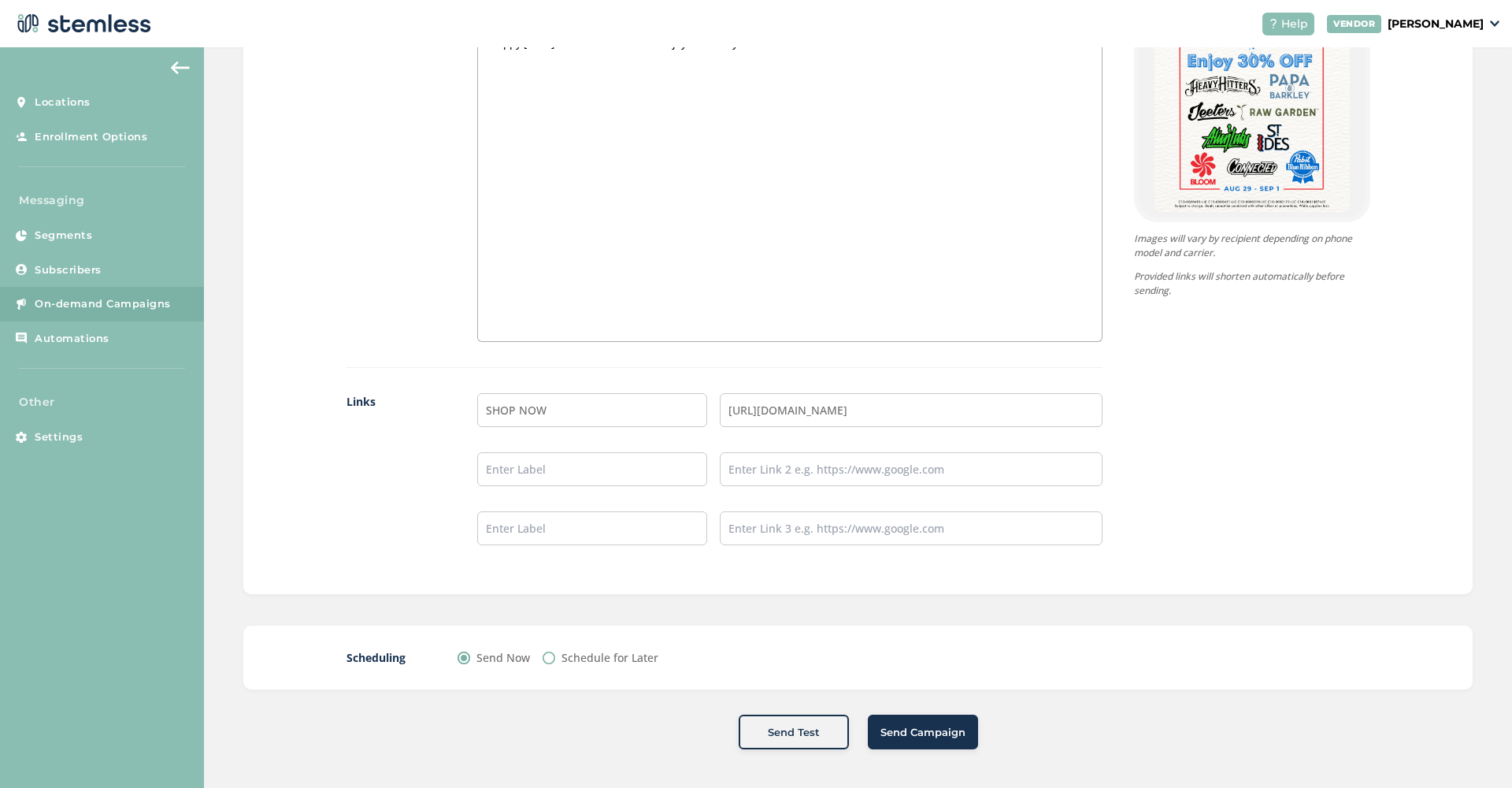
scroll to position [1067, 0]
click at [921, 725] on span "Send Campaign" at bounding box center [922, 733] width 85 height 16
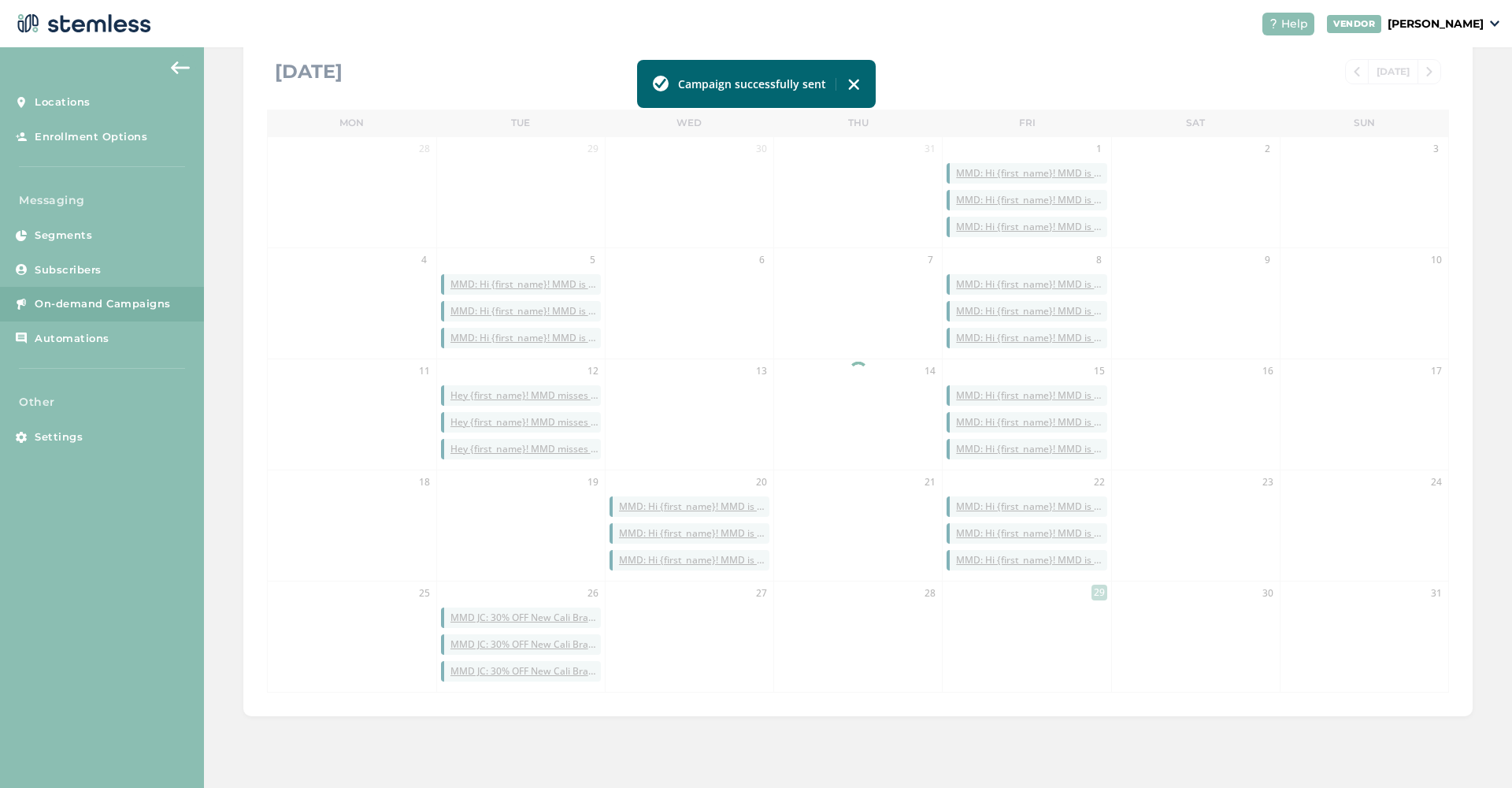
scroll to position [311, 0]
